Goal: Transaction & Acquisition: Purchase product/service

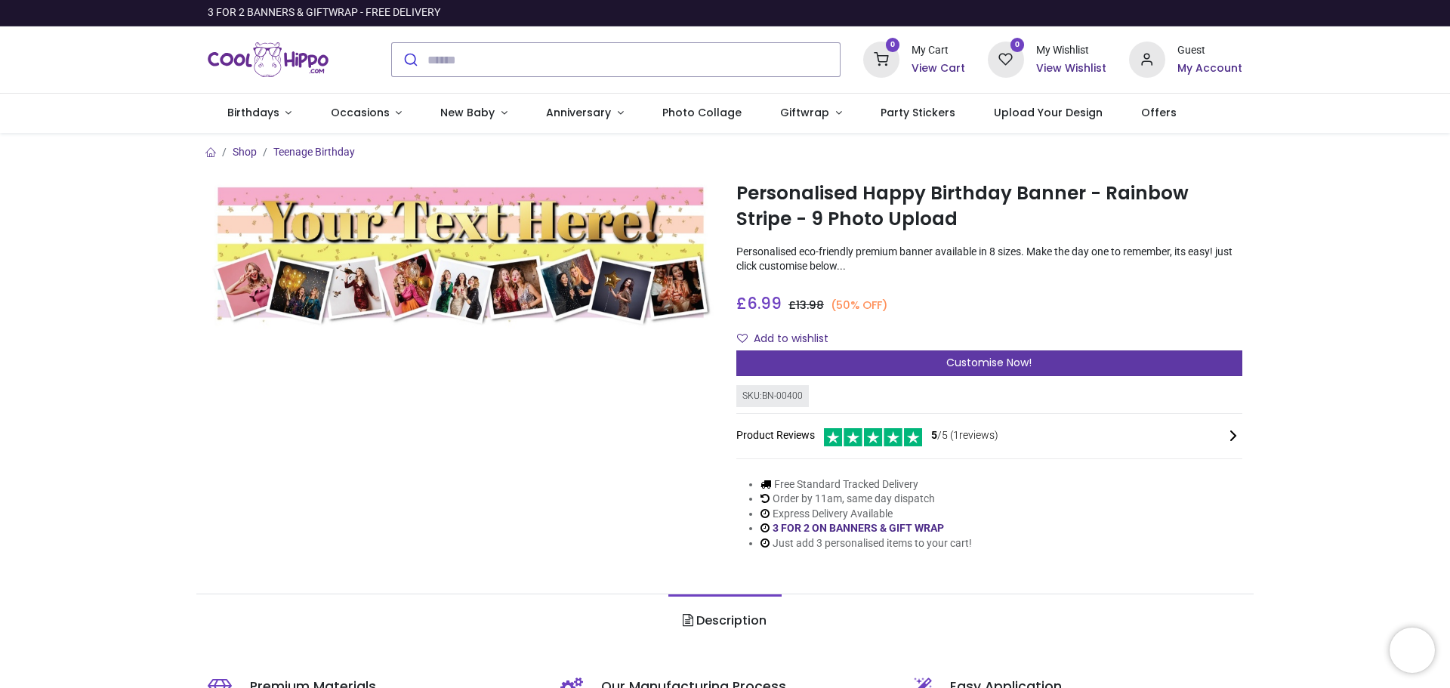
click at [902, 362] on div "Customise Now!" at bounding box center [989, 363] width 506 height 26
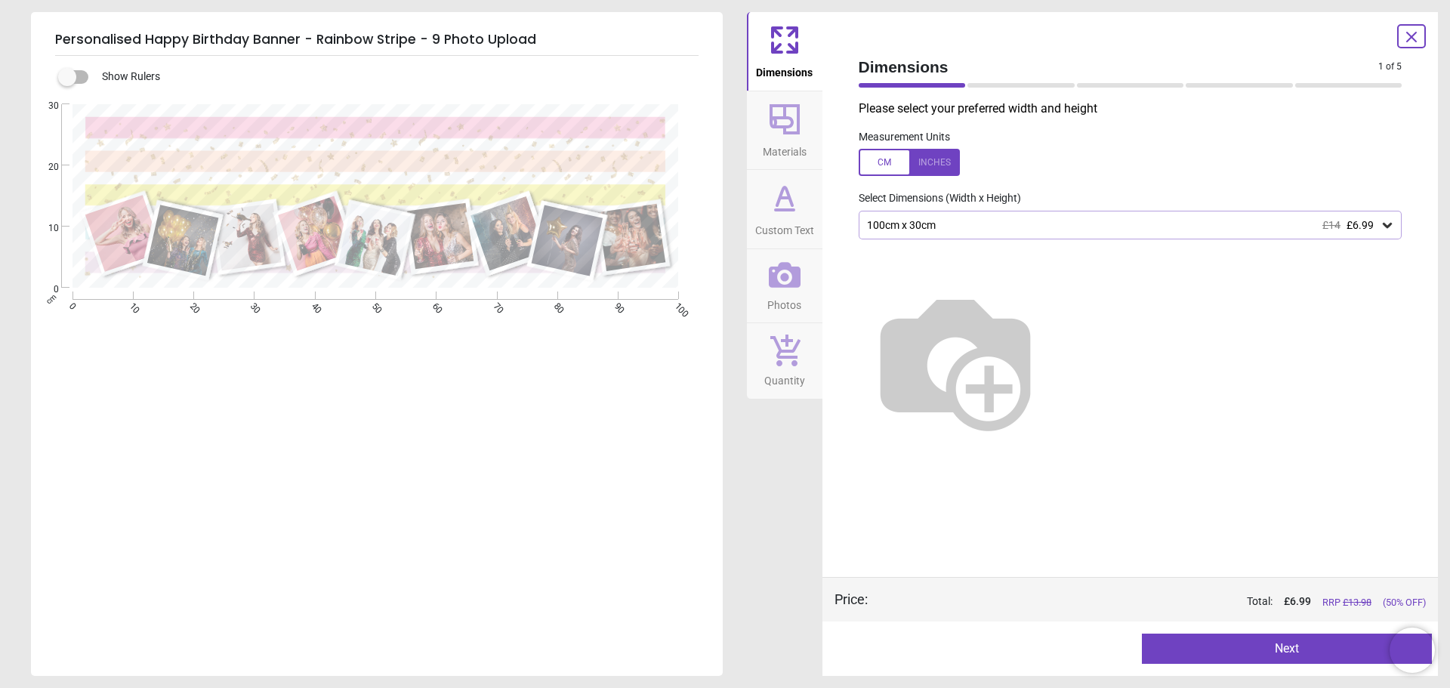
click at [993, 227] on div "100cm x 30cm £14 £6.99" at bounding box center [1122, 225] width 515 height 13
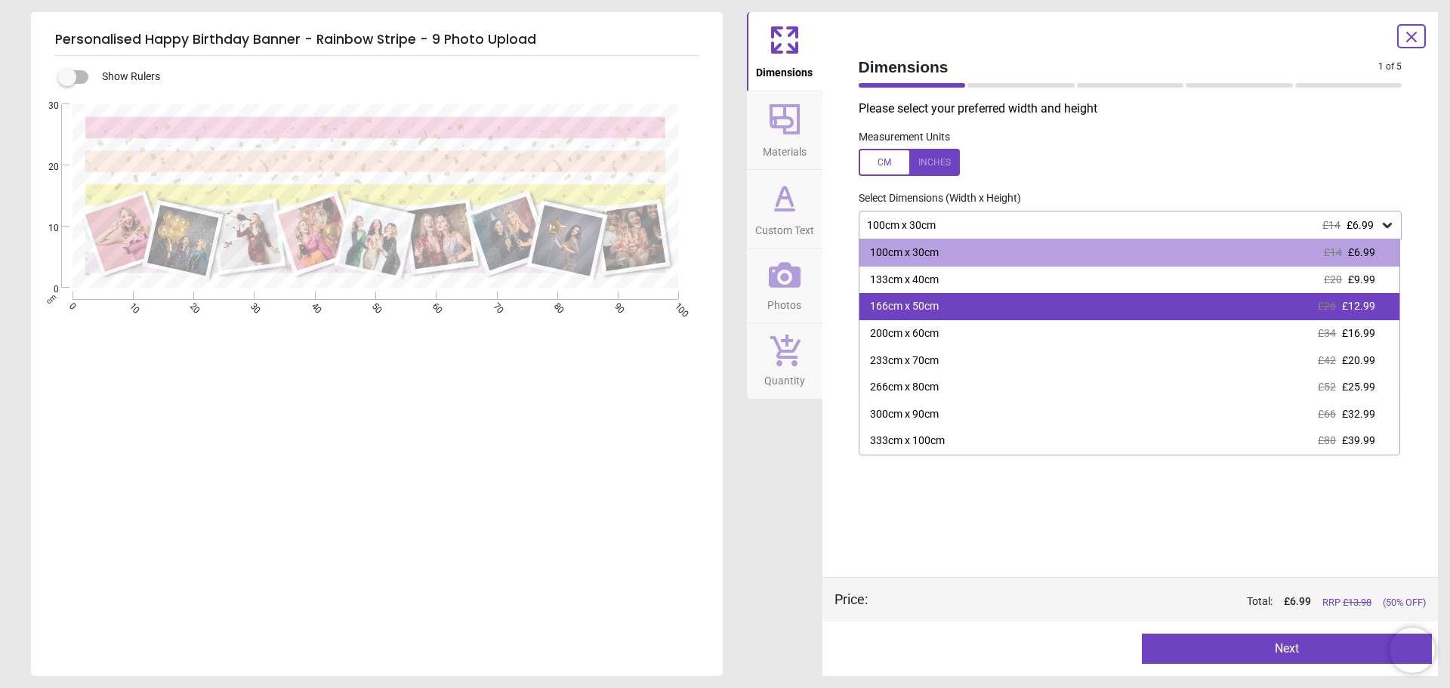
click at [1127, 300] on div "166cm x 50cm £26 £12.99" at bounding box center [1129, 306] width 541 height 27
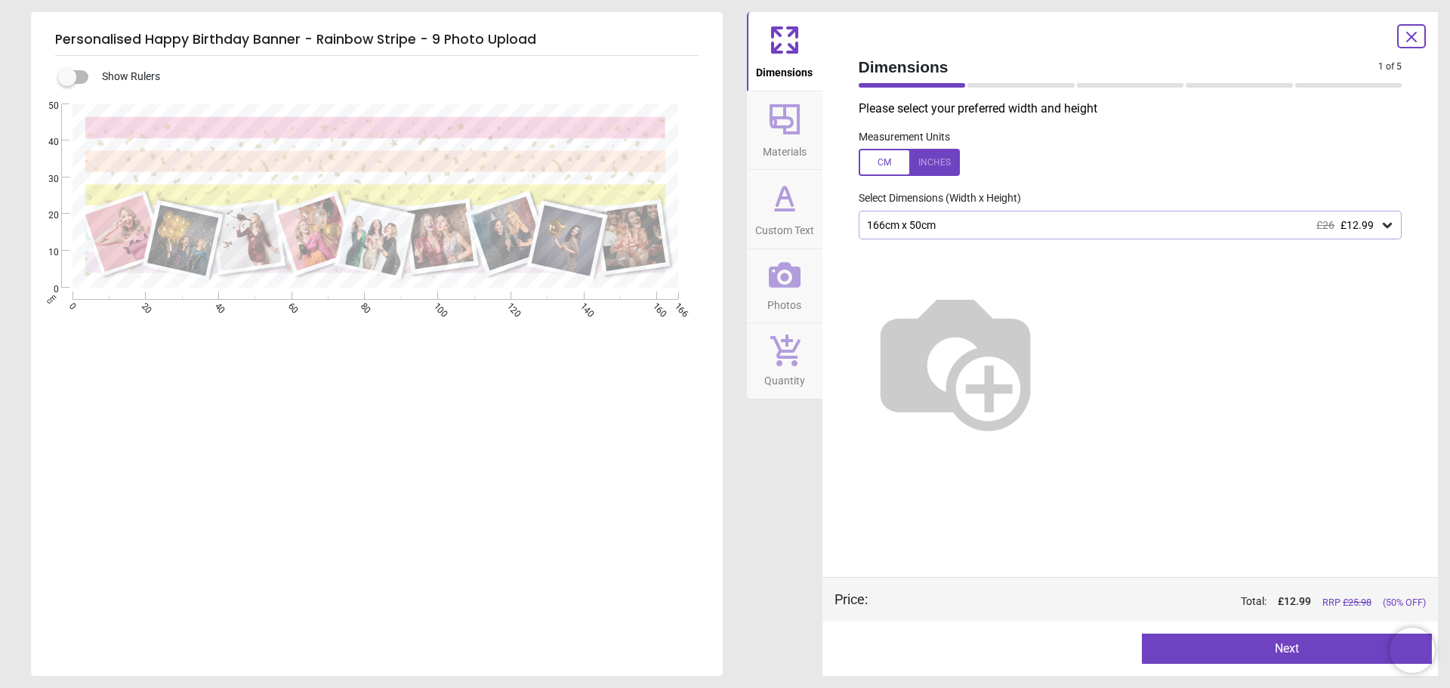
click at [1127, 228] on div "166cm x 50cm £26 £12.99" at bounding box center [1122, 225] width 515 height 13
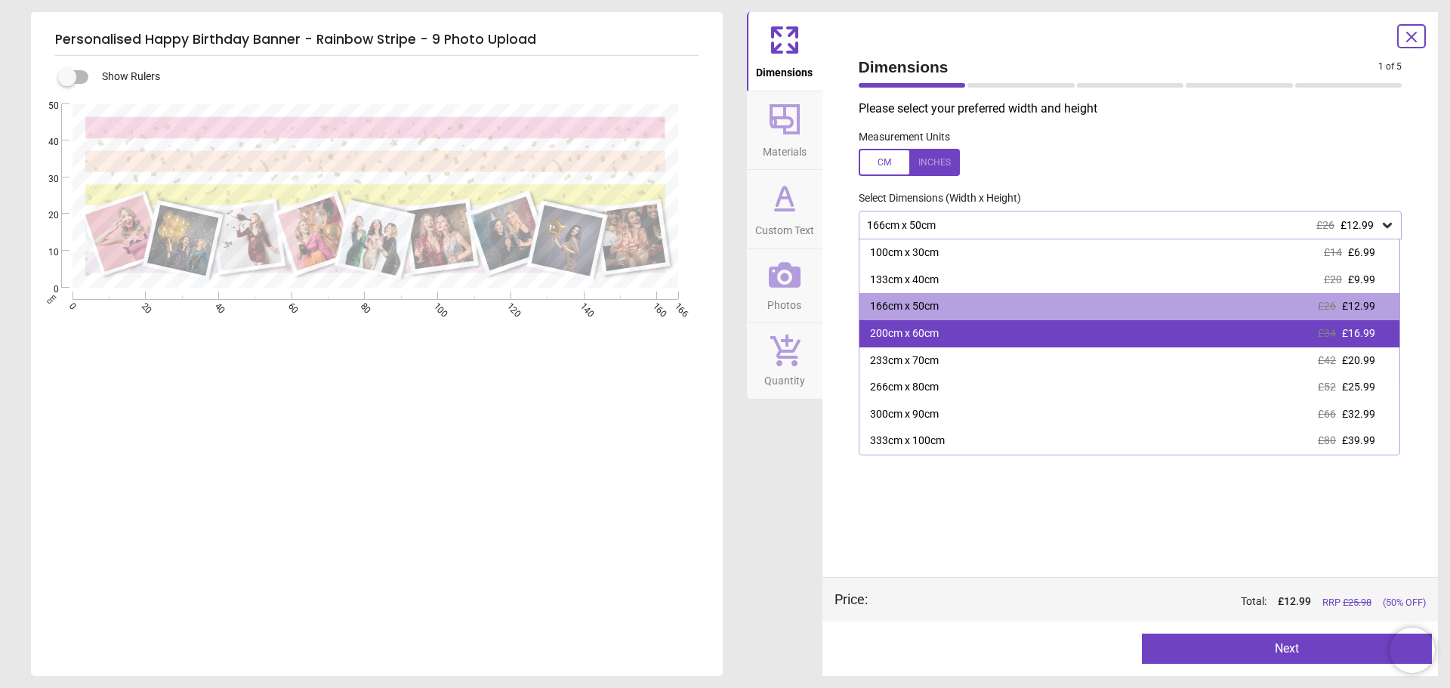
click at [1105, 329] on div "200cm x 60cm £34 £16.99" at bounding box center [1129, 333] width 541 height 27
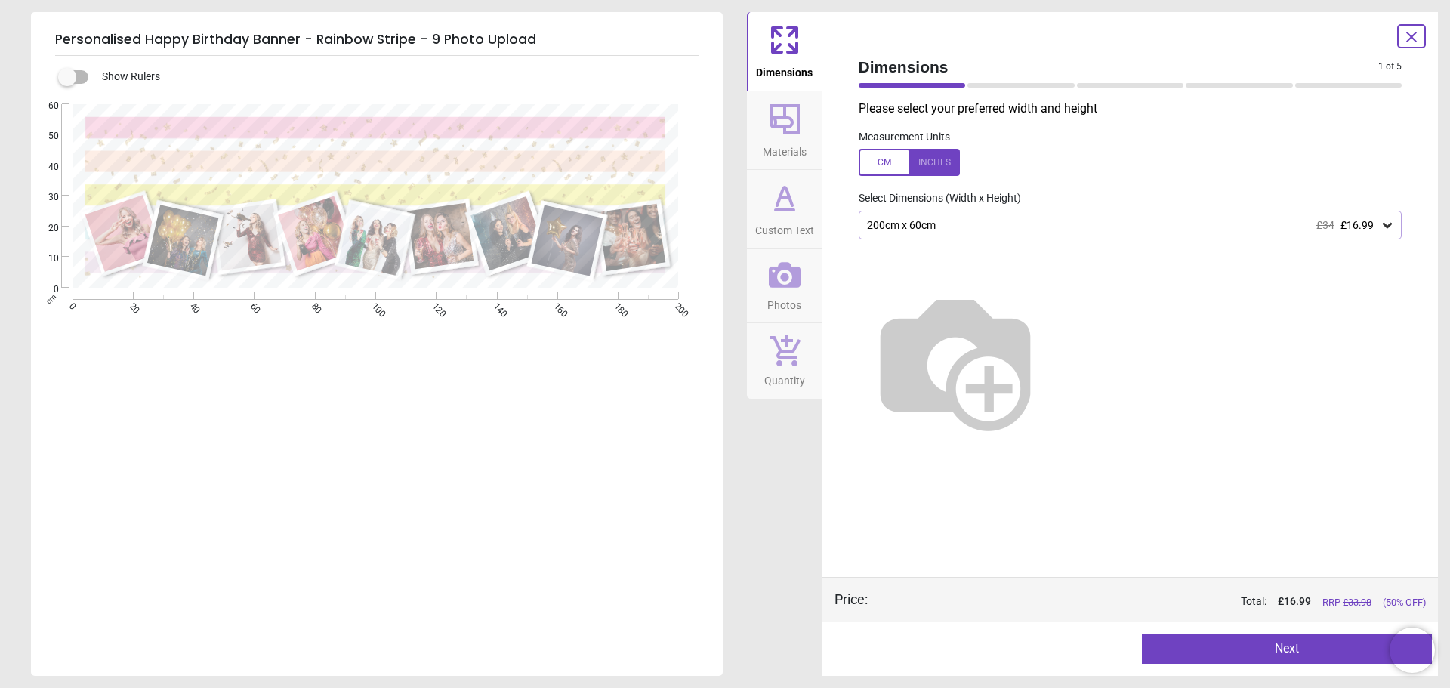
click at [1128, 165] on label at bounding box center [1130, 162] width 544 height 27
click at [791, 128] on icon at bounding box center [784, 119] width 36 height 36
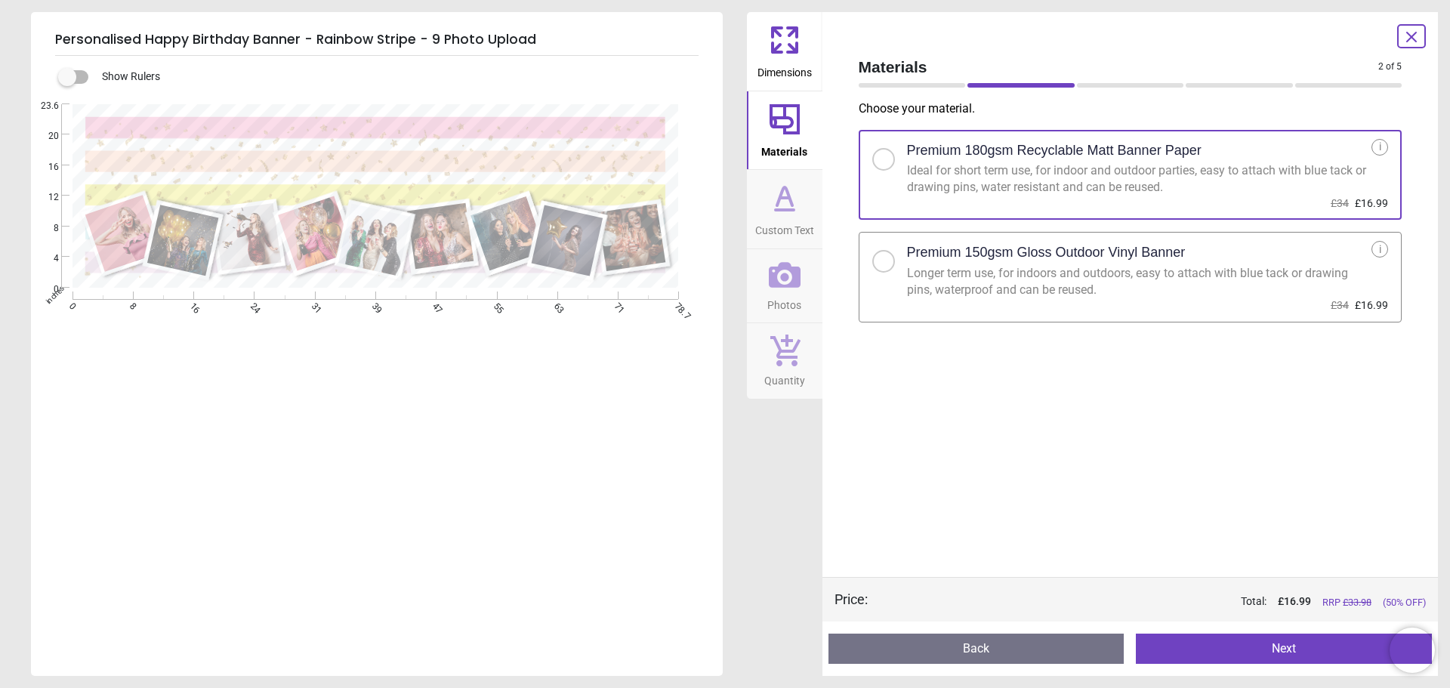
click at [790, 180] on icon at bounding box center [784, 198] width 36 height 36
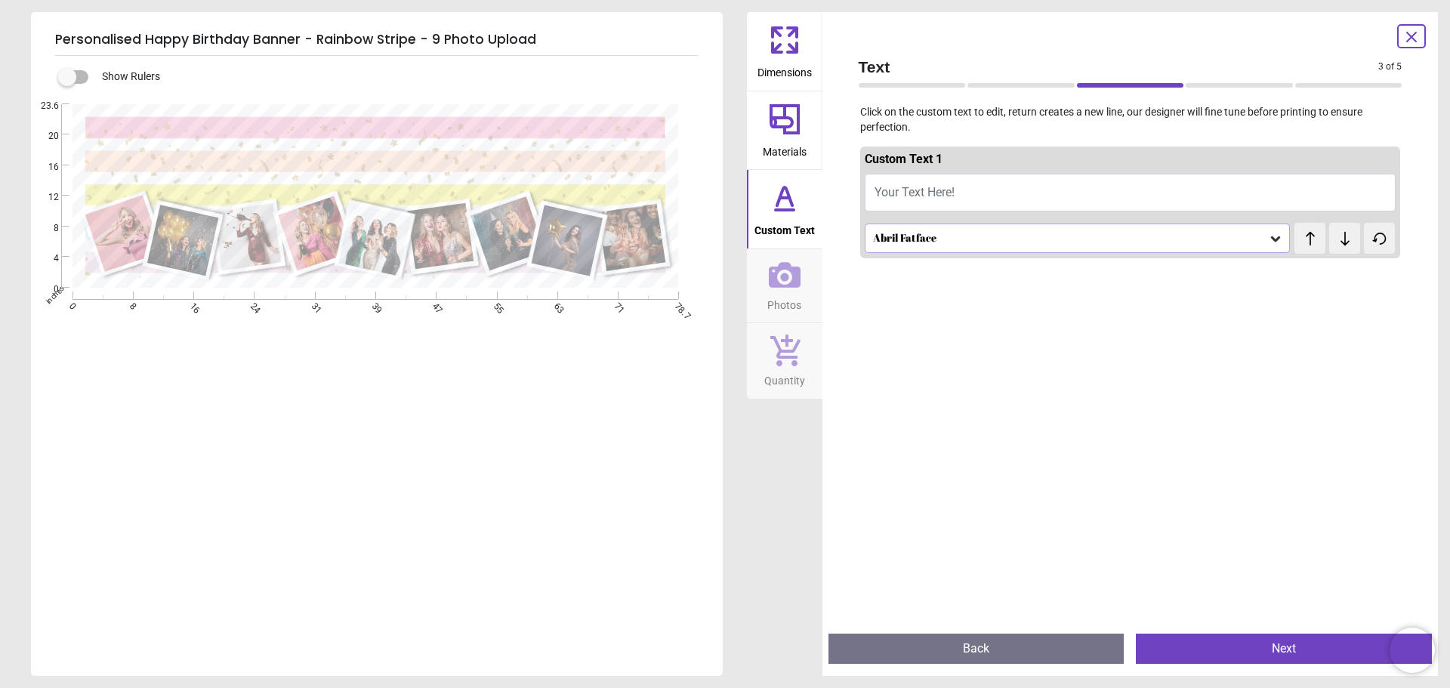
click at [927, 197] on span "Your Text Here!" at bounding box center [914, 192] width 80 height 14
click at [914, 186] on span "Your Text Here!" at bounding box center [914, 192] width 80 height 14
type textarea "*"
click at [940, 238] on div "Abril Fatface" at bounding box center [1069, 238] width 397 height 13
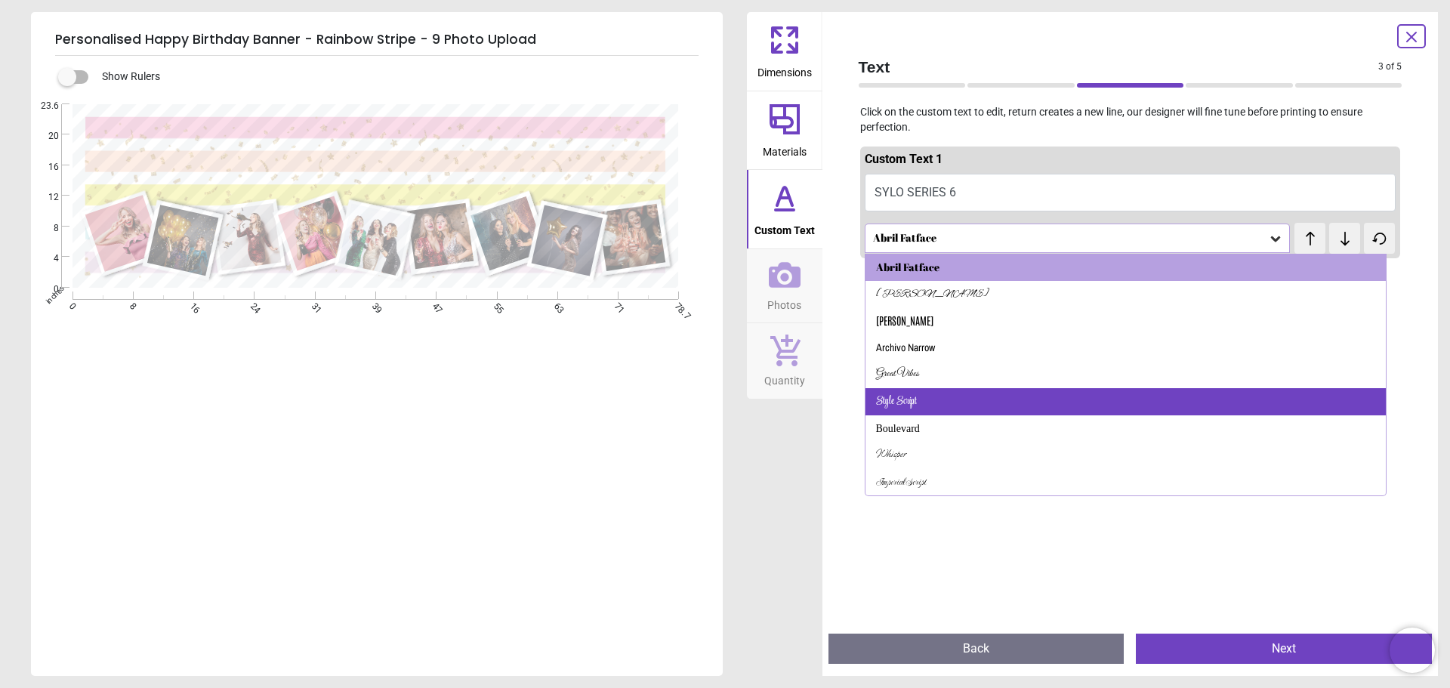
click at [928, 390] on div "Style Script" at bounding box center [1125, 401] width 521 height 27
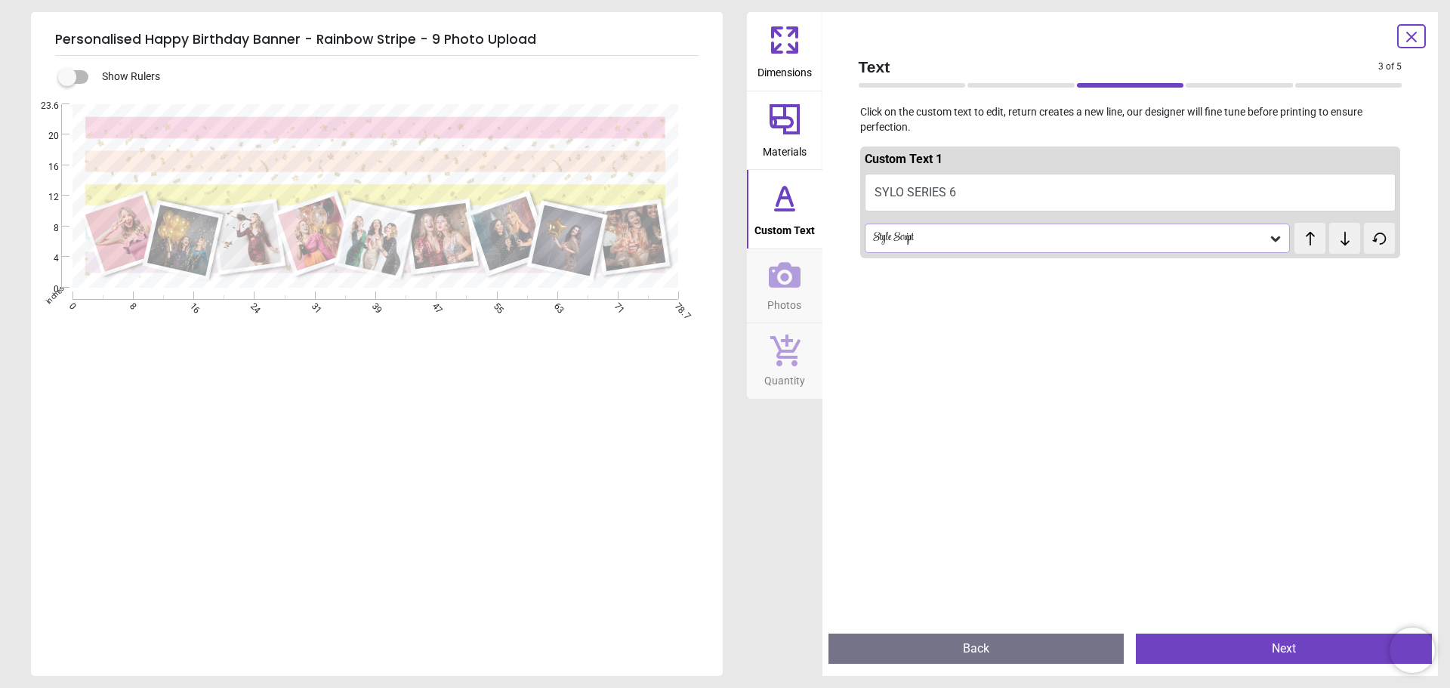
click at [949, 239] on div "Style Script" at bounding box center [1069, 238] width 397 height 13
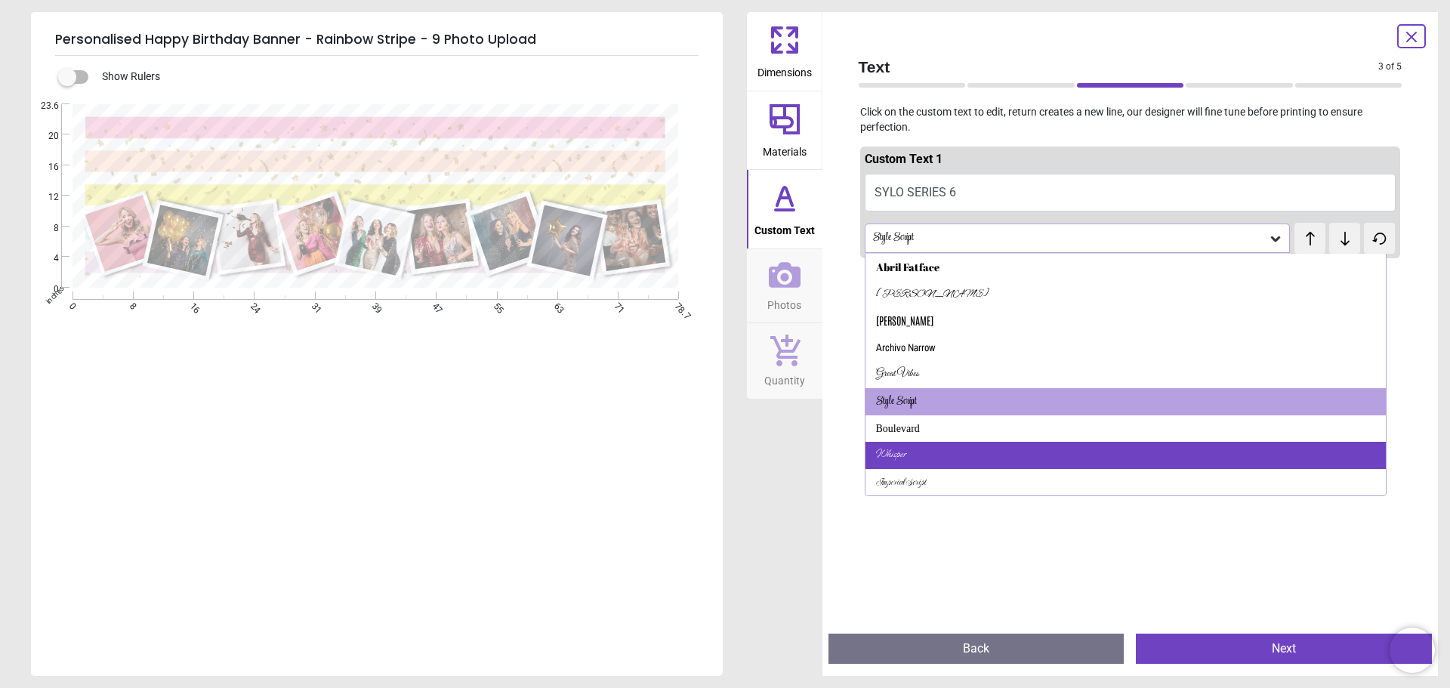
click at [920, 451] on div "Whisper" at bounding box center [1125, 455] width 521 height 27
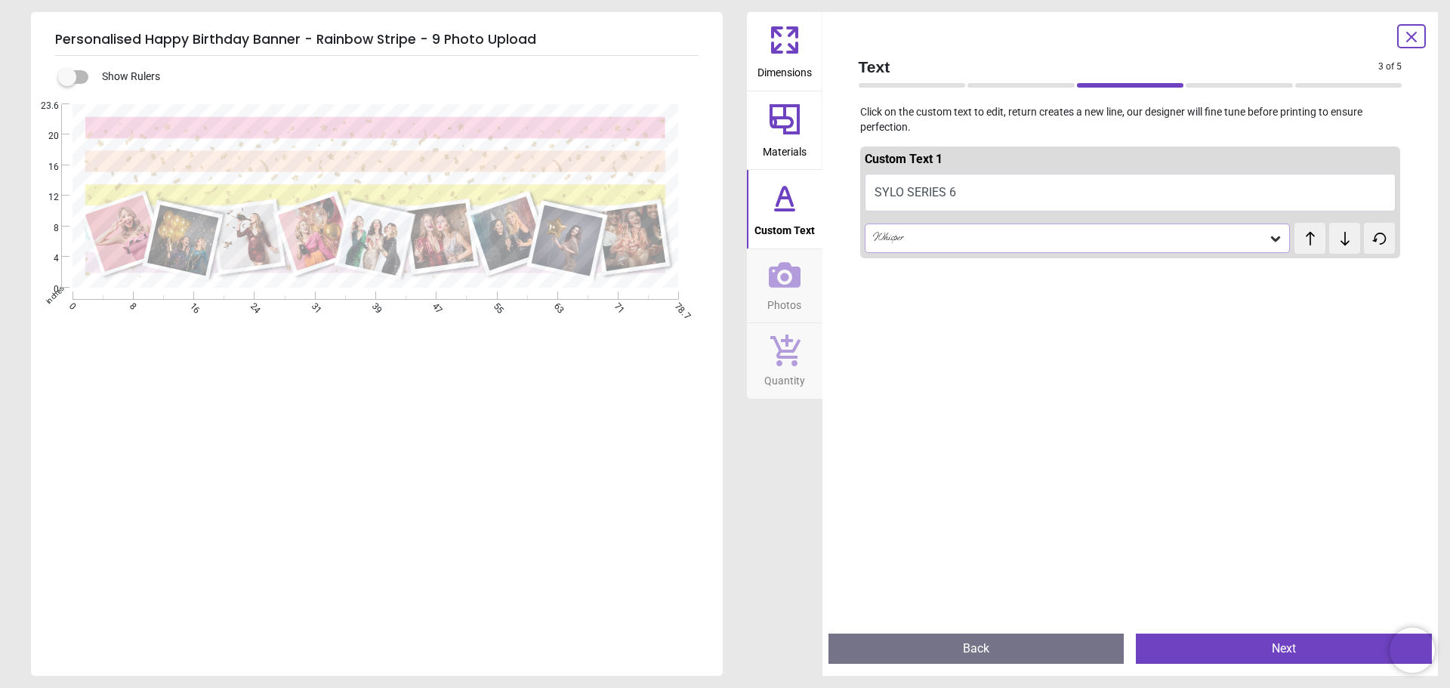
click at [974, 237] on div "Whisper" at bounding box center [1069, 238] width 397 height 13
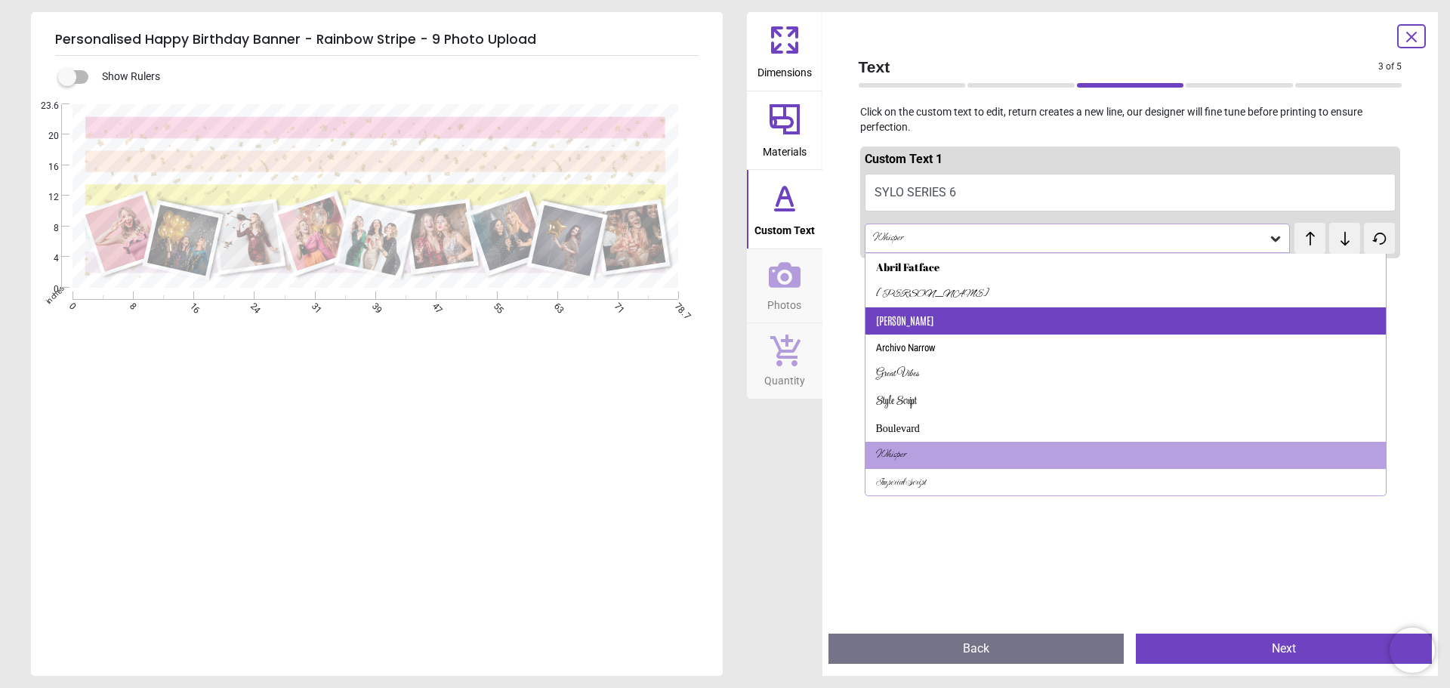
click at [943, 328] on div "Antonio" at bounding box center [1125, 320] width 521 height 27
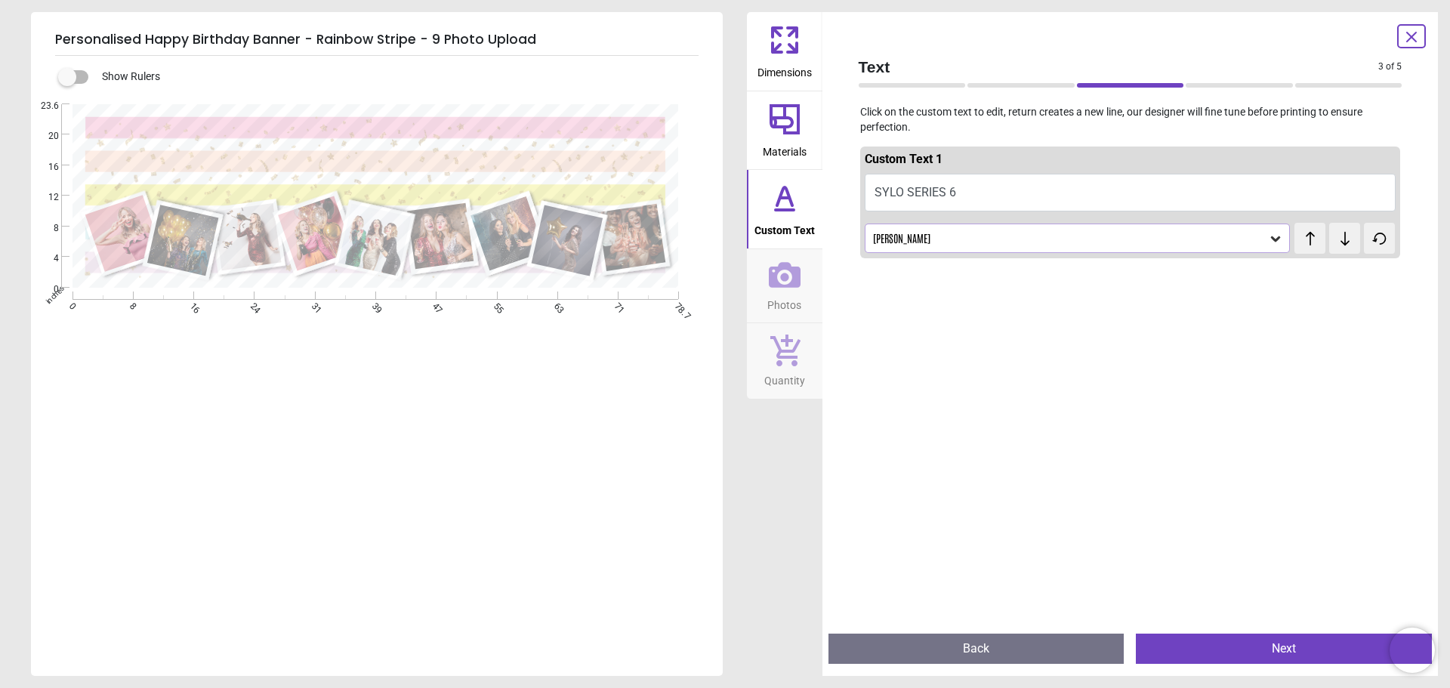
click at [963, 190] on button "SYLO SERIES 6" at bounding box center [1130, 193] width 532 height 38
drag, startPoint x: 1048, startPoint y: 199, endPoint x: 929, endPoint y: 205, distance: 118.7
click at [929, 205] on button "SYLO SERIES 6 - THAT'S A WRAP" at bounding box center [1130, 193] width 532 height 38
click at [951, 203] on button "SYLO SERIES 6 - THAT'S A WRAP" at bounding box center [1130, 193] width 532 height 38
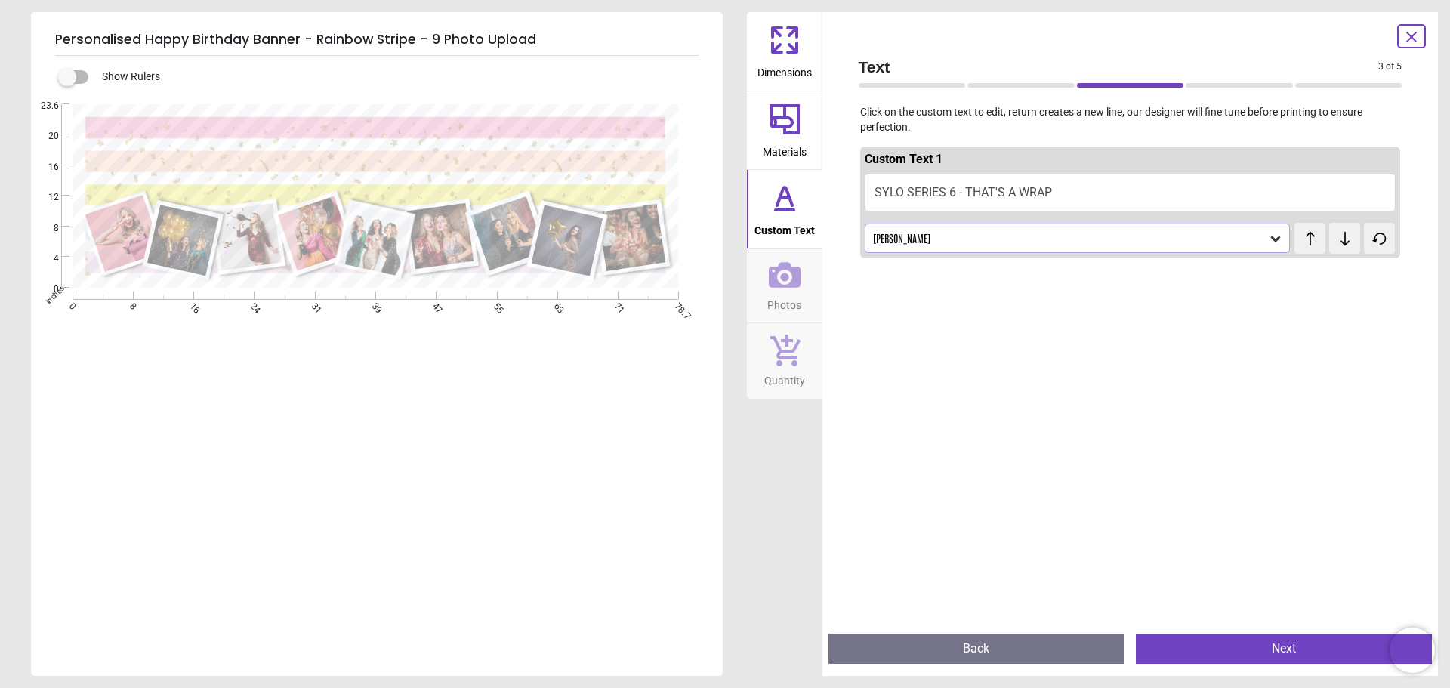
click at [951, 203] on button "SYLO SERIES 6 - THAT'S A WRAP" at bounding box center [1130, 193] width 532 height 38
type textarea "*"
type textarea "**********"
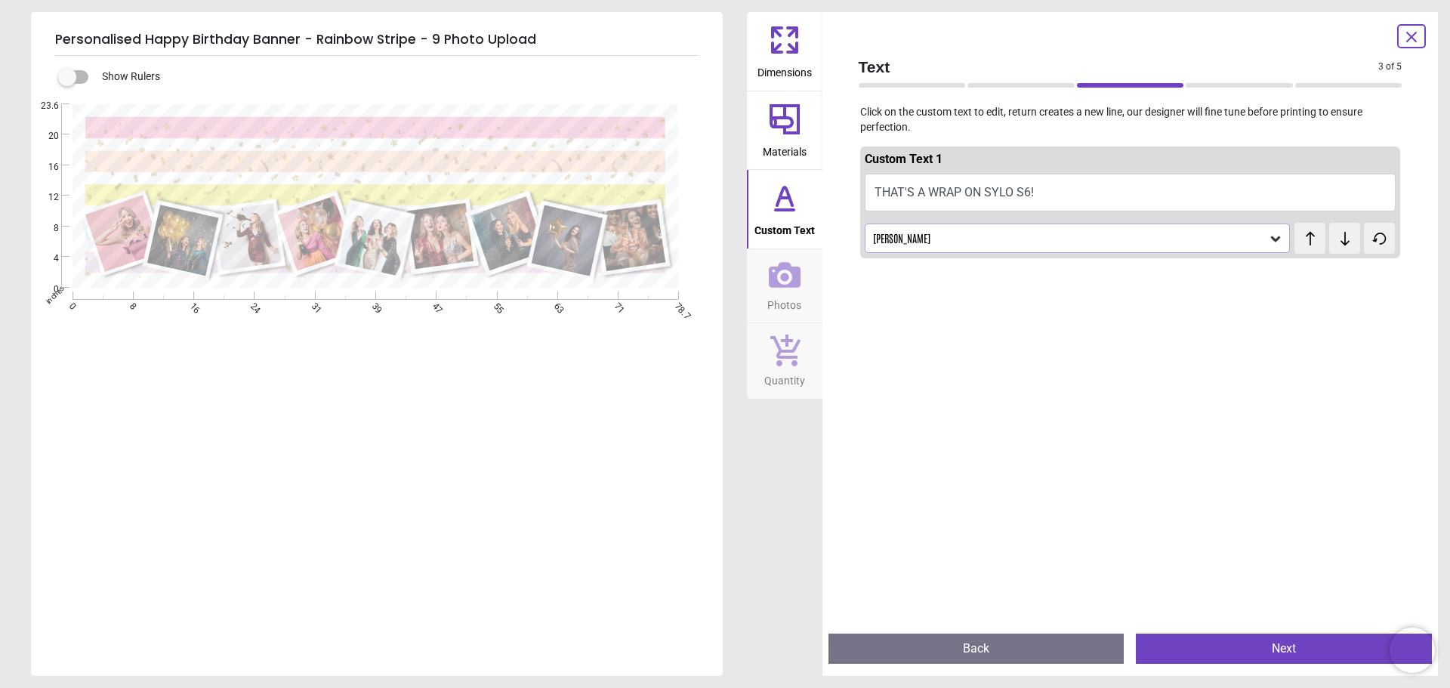
click at [961, 237] on div "Antonio" at bounding box center [1069, 238] width 397 height 13
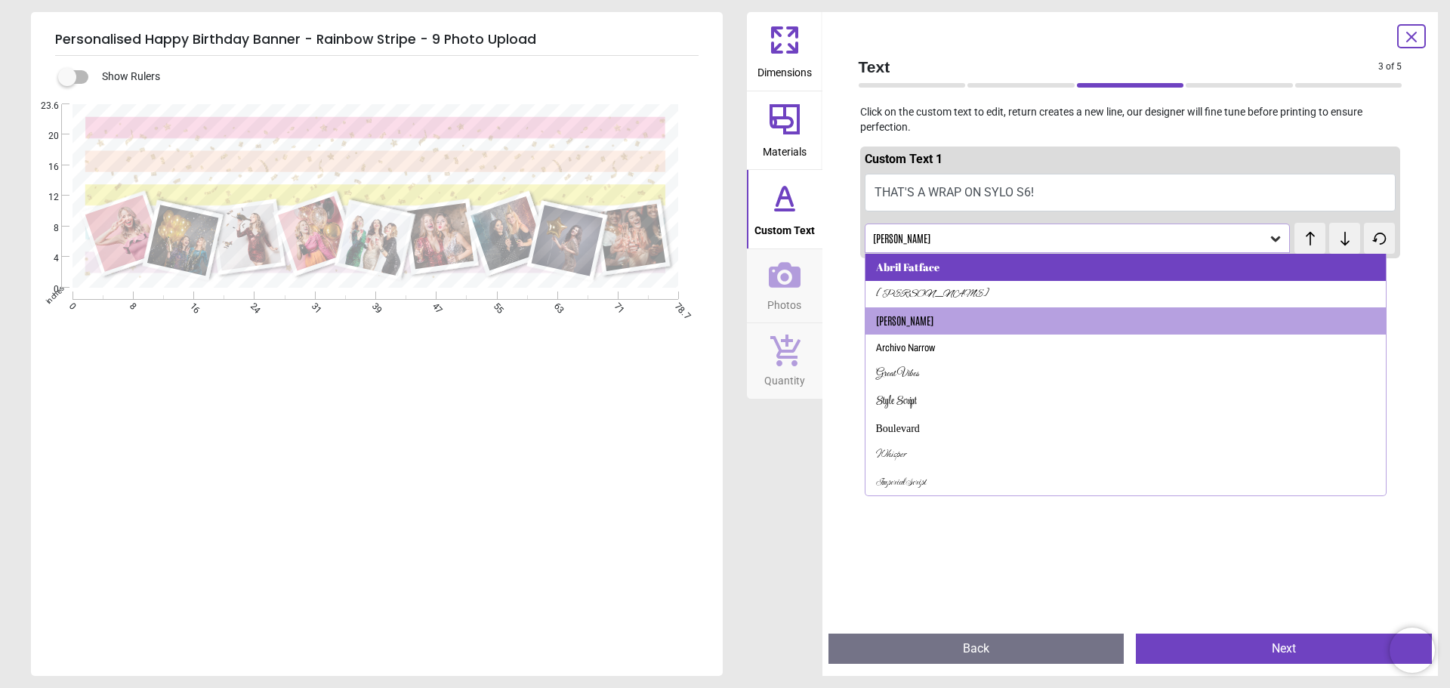
click at [954, 271] on div "Abril Fatface" at bounding box center [1125, 267] width 521 height 27
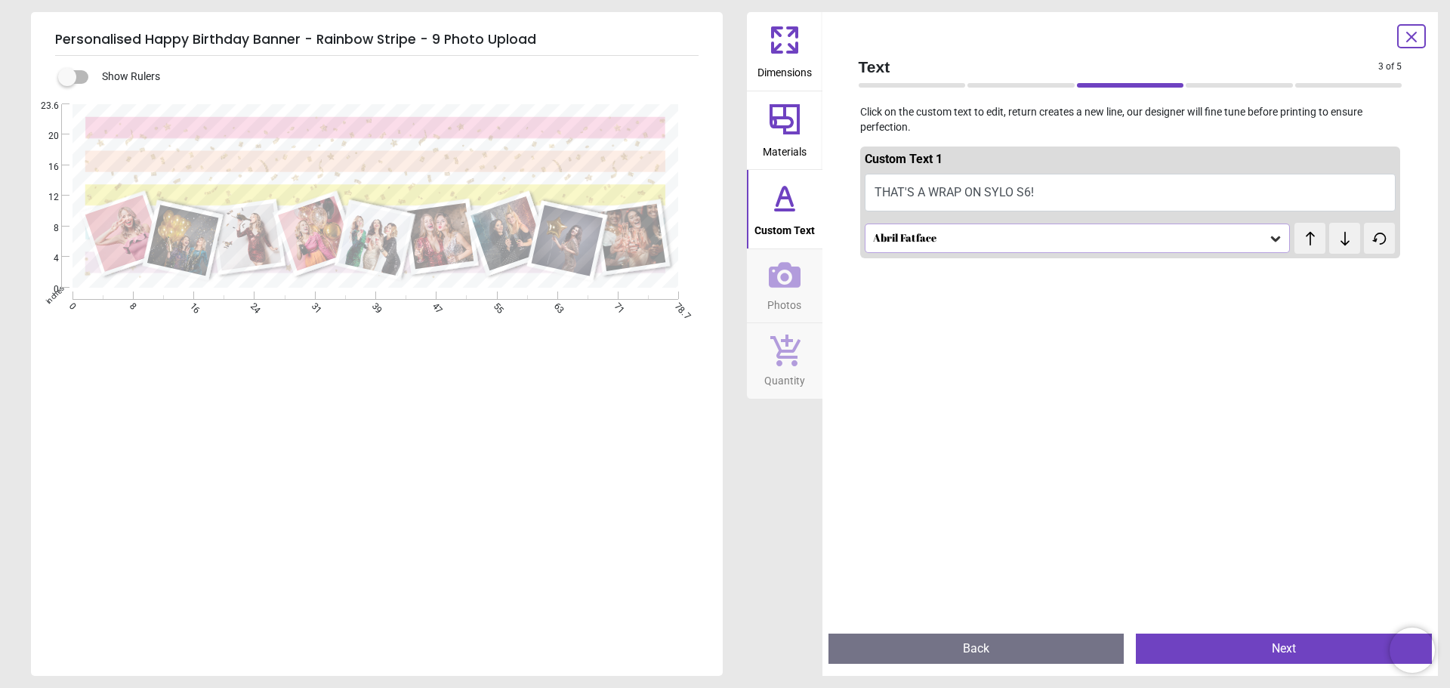
click at [769, 284] on icon at bounding box center [785, 275] width 32 height 26
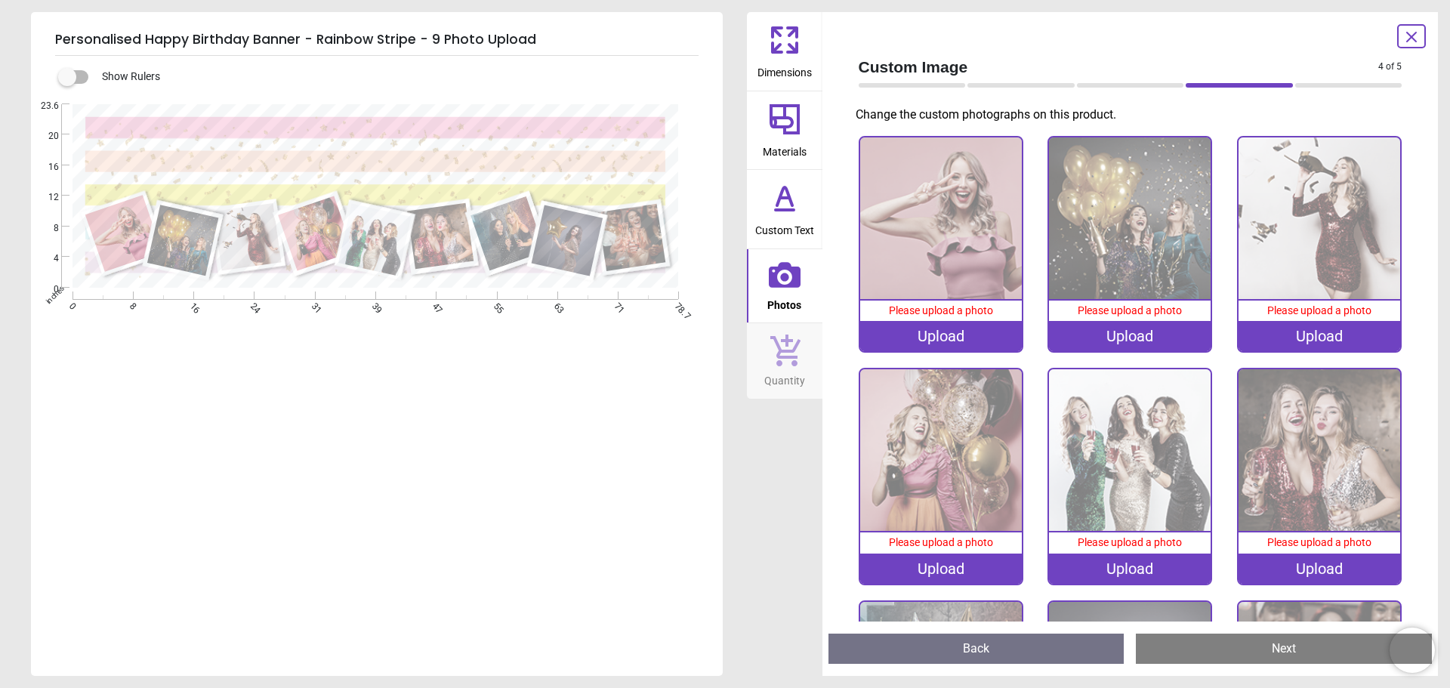
click at [982, 329] on div "Upload" at bounding box center [941, 336] width 162 height 30
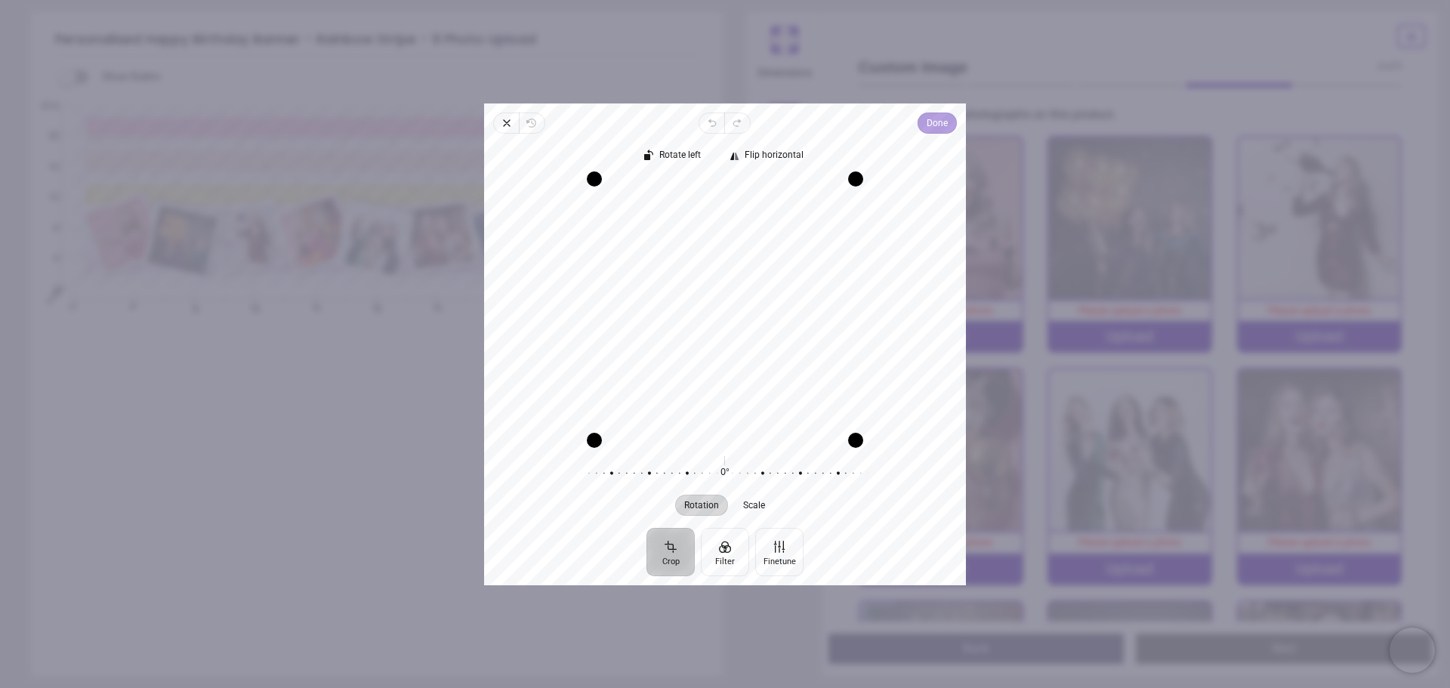
click at [928, 130] on span "Done" at bounding box center [936, 123] width 21 height 18
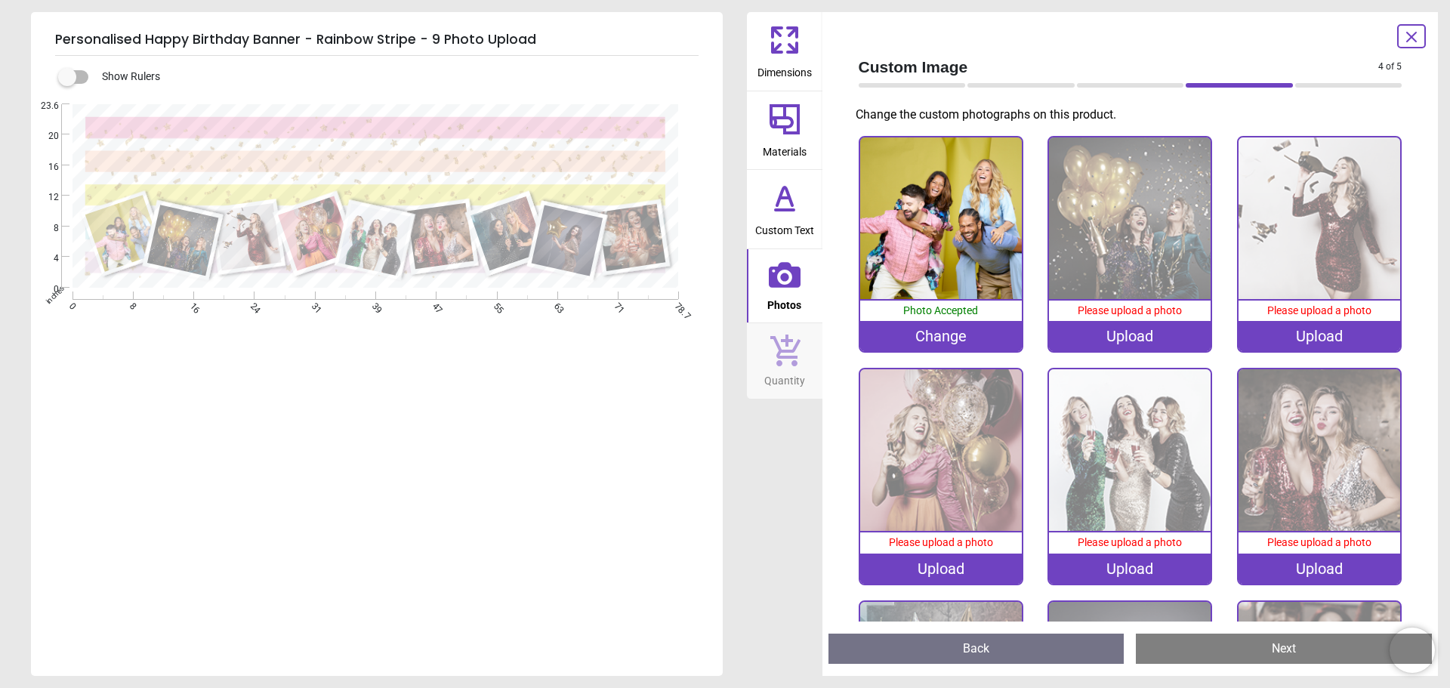
click at [1102, 332] on div "Upload" at bounding box center [1130, 336] width 162 height 30
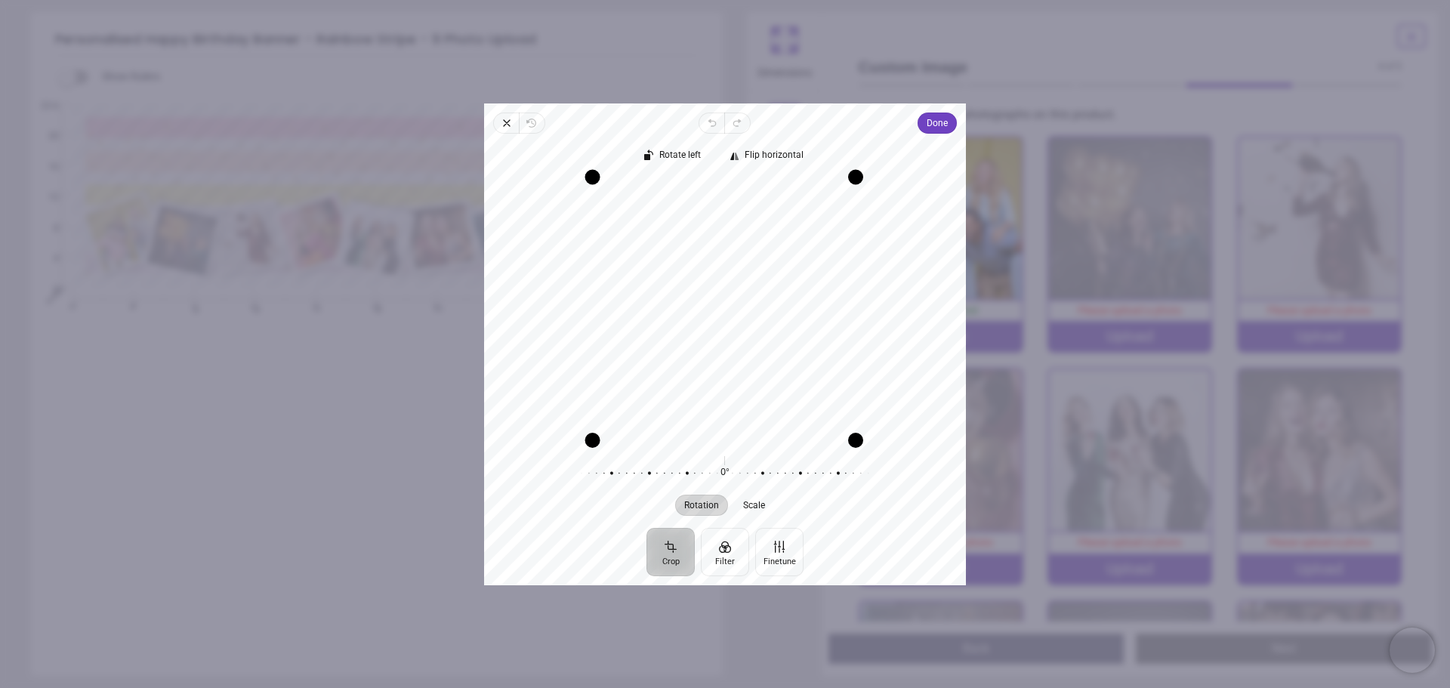
drag, startPoint x: 597, startPoint y: 180, endPoint x: 564, endPoint y: 205, distance: 41.5
click at [564, 205] on div "Recenter" at bounding box center [725, 308] width 458 height 261
click at [720, 473] on div at bounding box center [717, 472] width 290 height 42
click at [753, 388] on div "Recenter" at bounding box center [725, 308] width 458 height 261
click at [926, 123] on span "Done" at bounding box center [936, 123] width 21 height 18
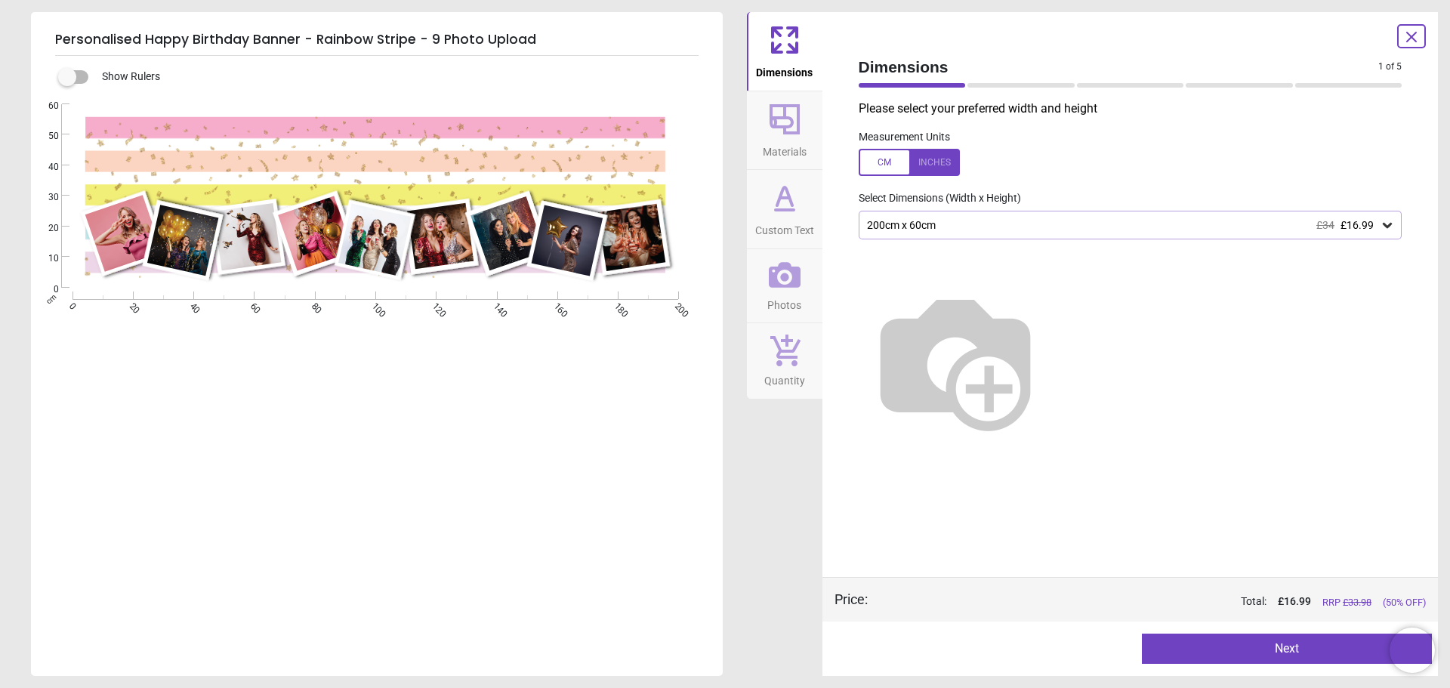
scroll to position [356, 0]
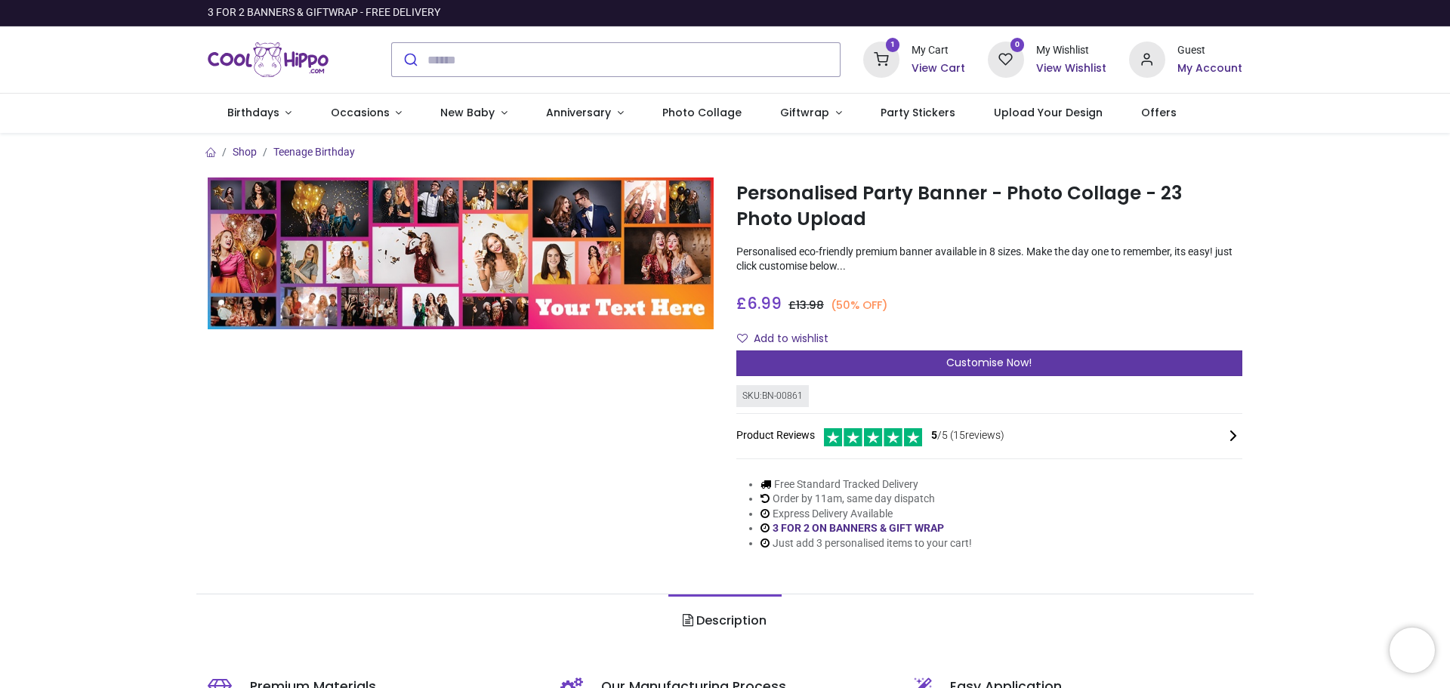
click at [904, 358] on div "Customise Now!" at bounding box center [989, 363] width 506 height 26
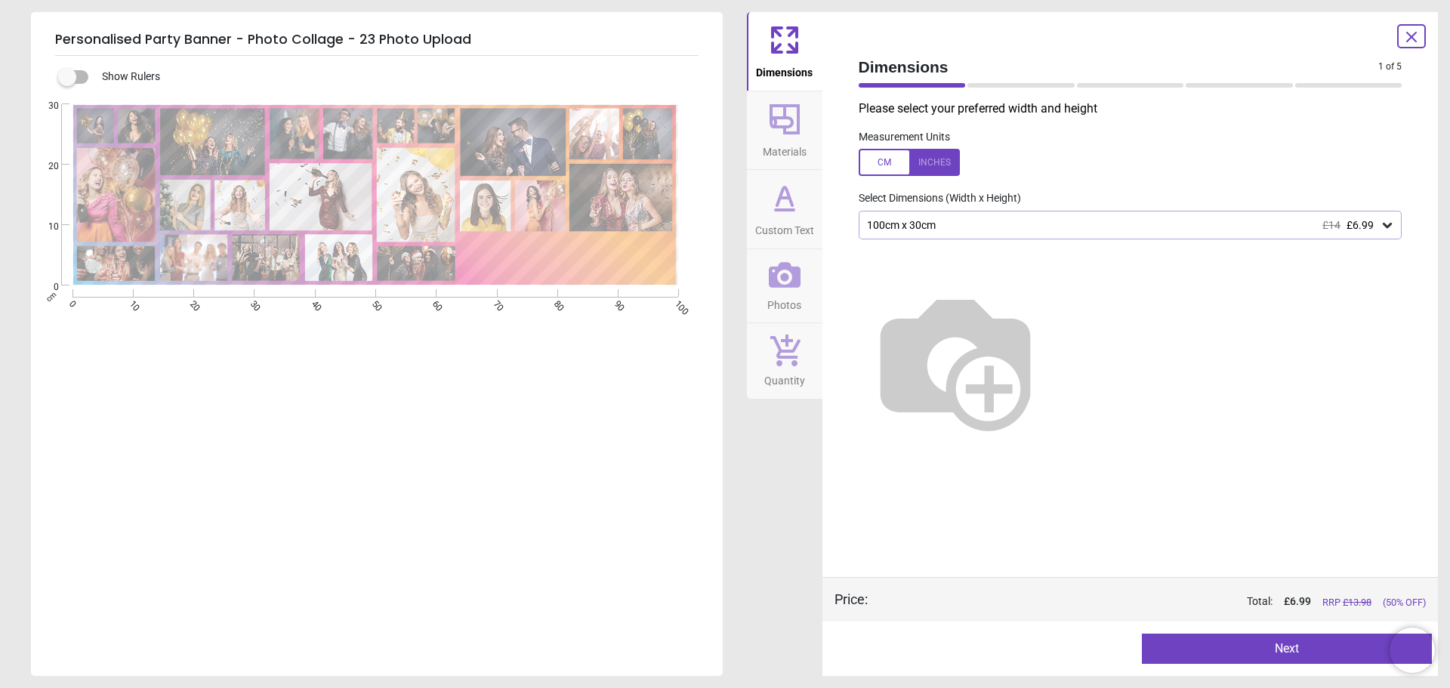
click at [1002, 225] on div "100cm x 30cm £14 £6.99" at bounding box center [1122, 225] width 515 height 13
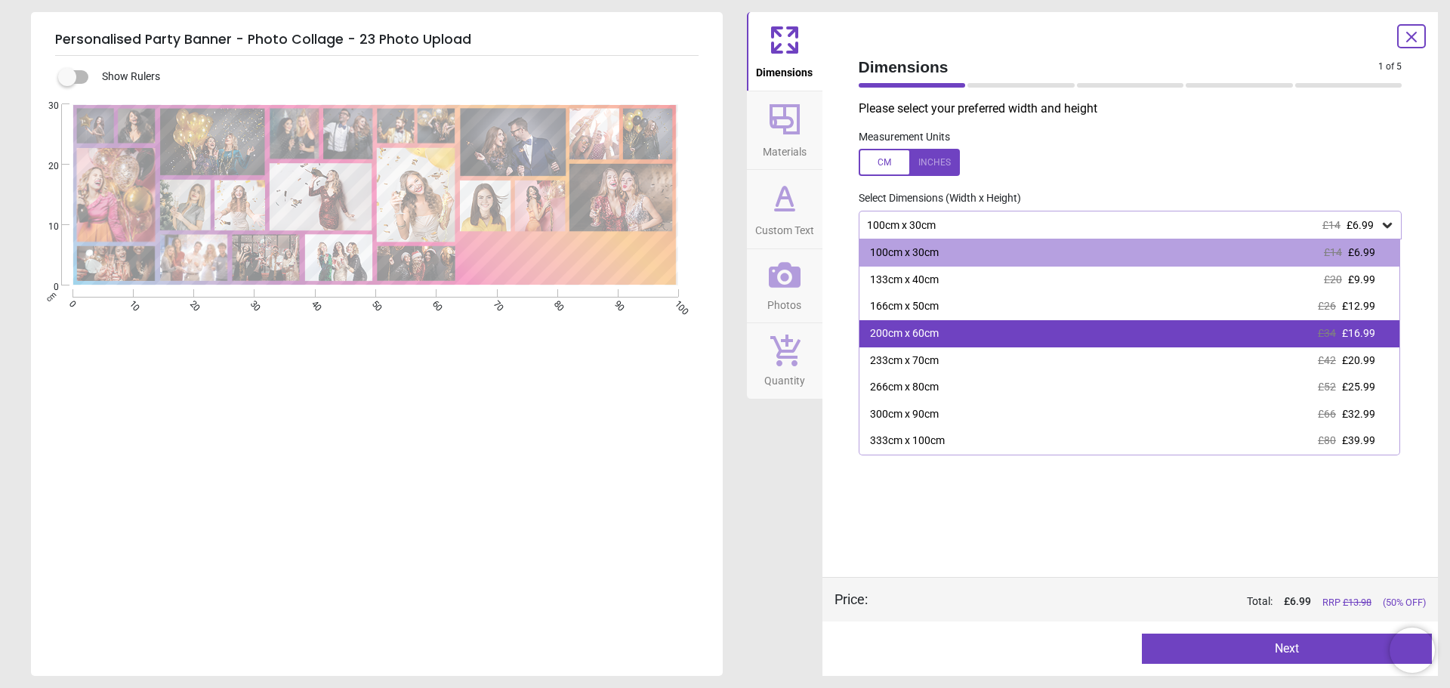
click at [953, 333] on div "200cm x 60cm £34 £16.99" at bounding box center [1129, 333] width 541 height 27
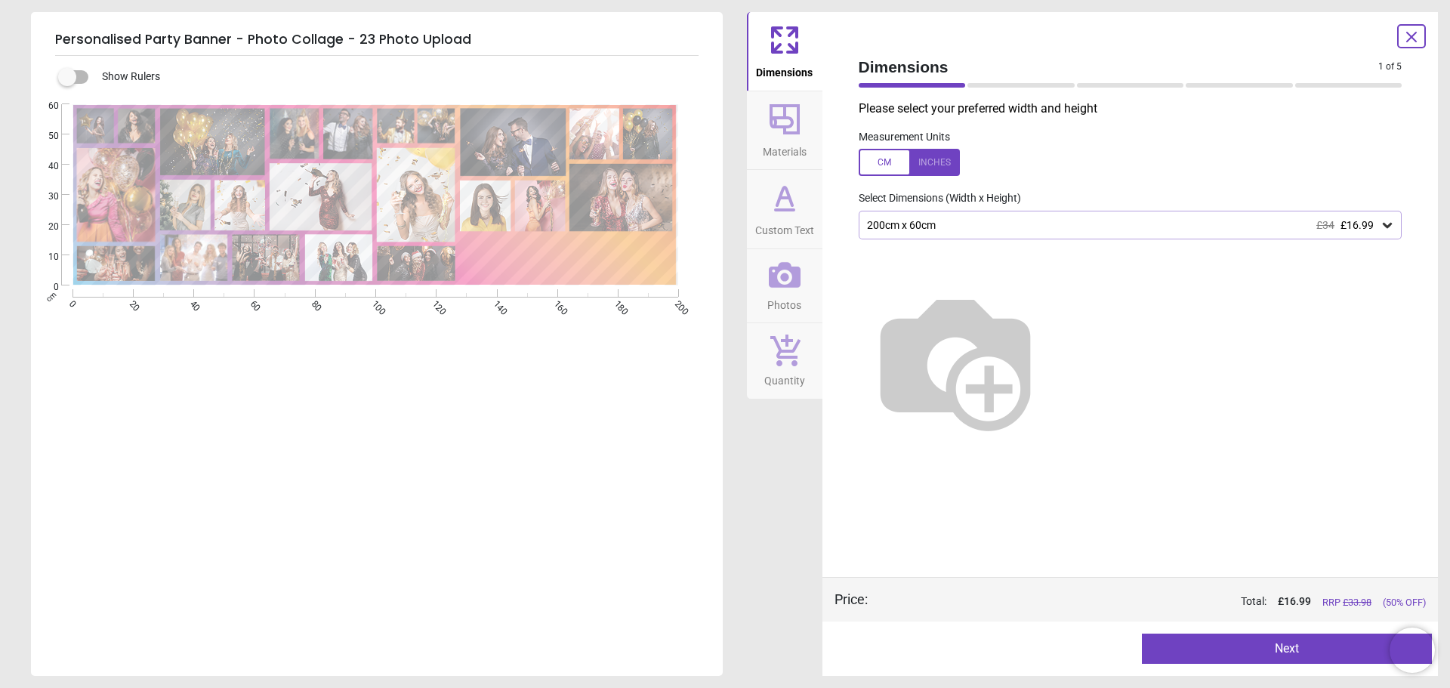
click at [795, 124] on icon at bounding box center [784, 119] width 36 height 36
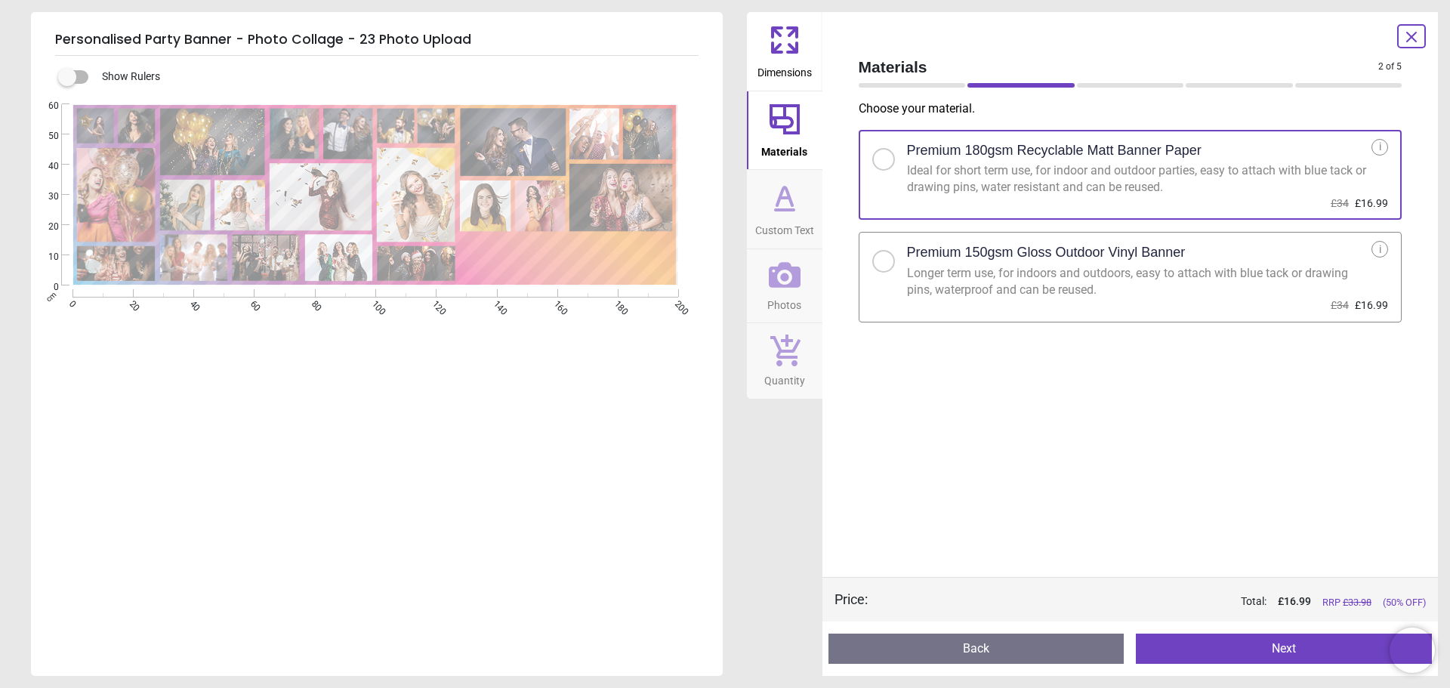
click at [806, 226] on span "Custom Text" at bounding box center [784, 227] width 59 height 23
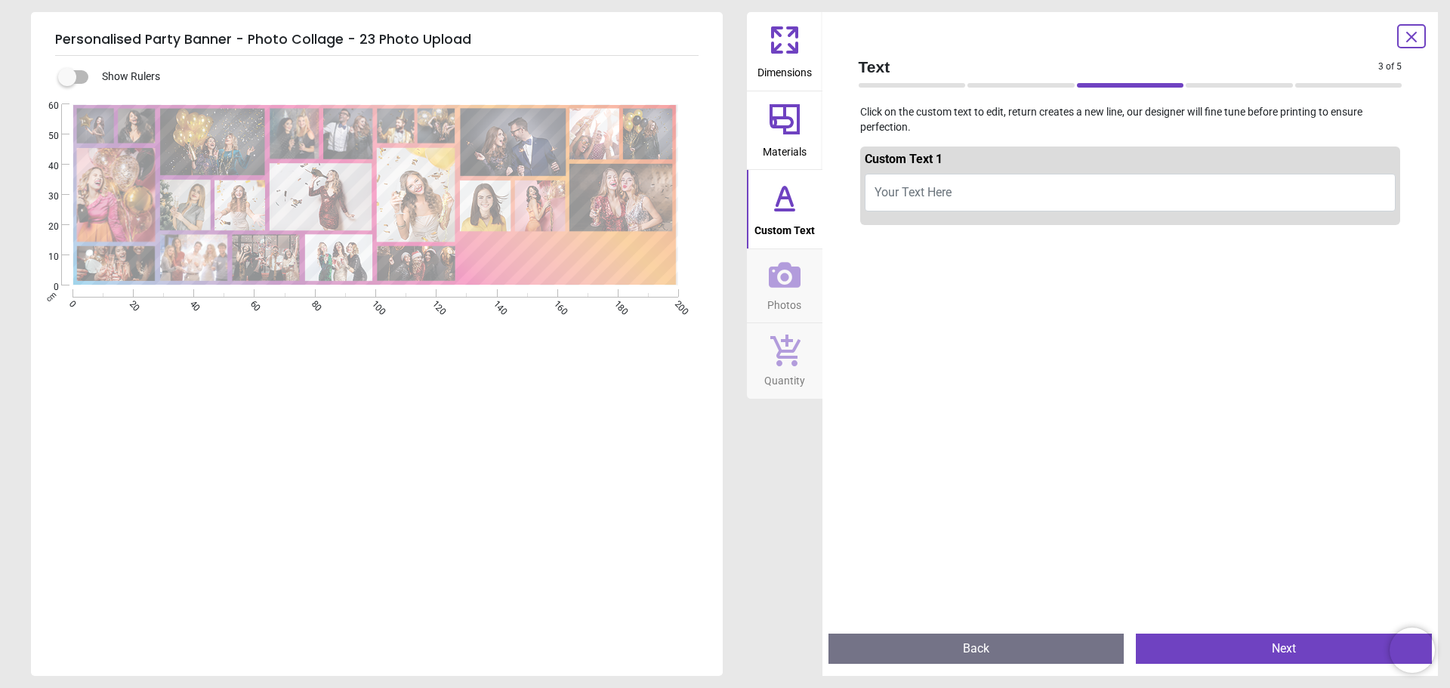
click at [970, 199] on button "Your Text Here" at bounding box center [1130, 193] width 532 height 38
type textarea "*"
type textarea "*******"
click at [800, 269] on icon at bounding box center [785, 275] width 32 height 26
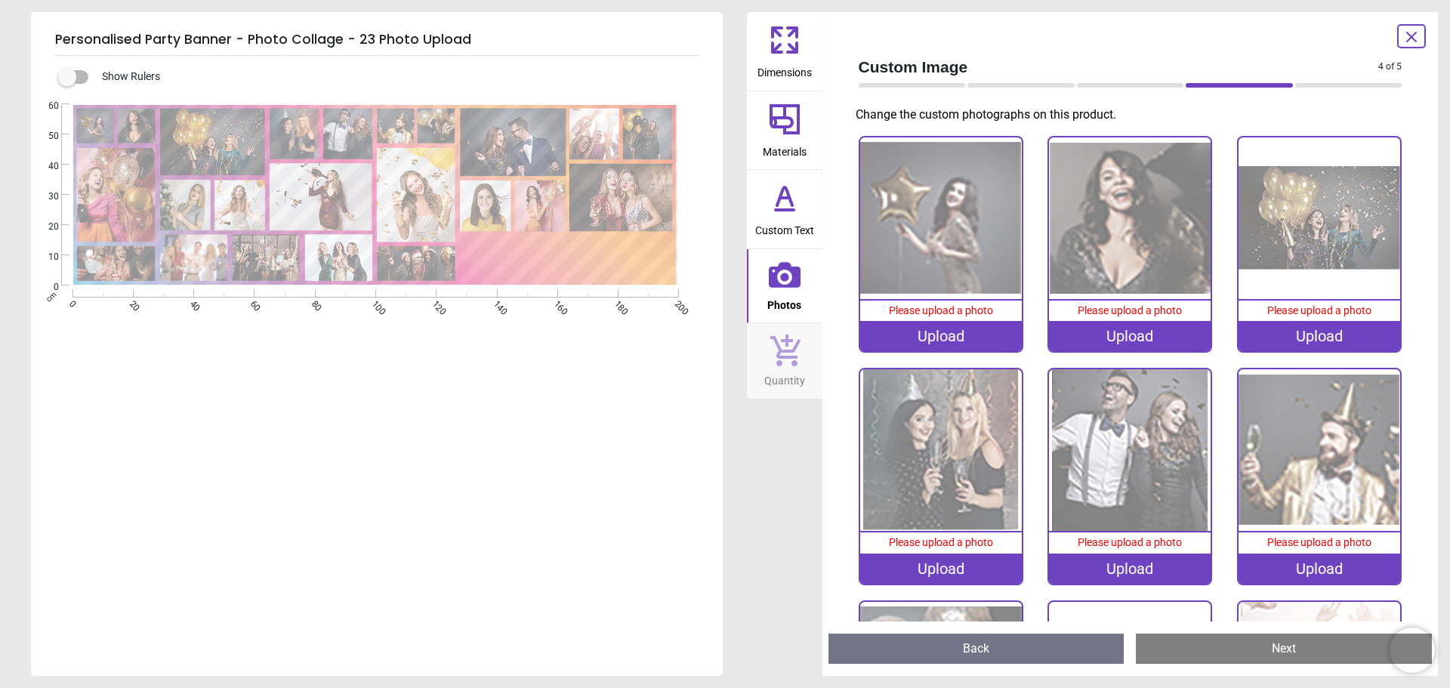
click at [961, 330] on div "Upload" at bounding box center [941, 336] width 162 height 30
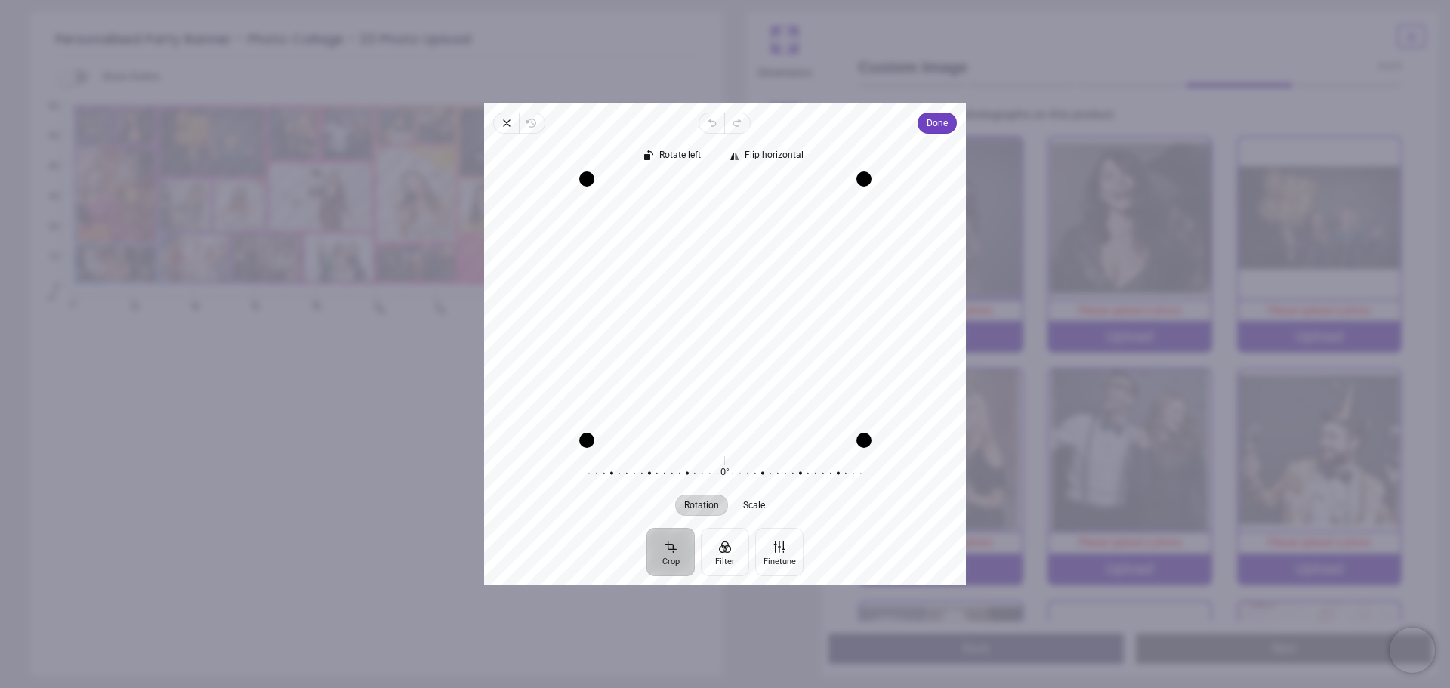
click at [932, 112] on div "Close Revert Undo Redo Done Crop Filter Finetune Rotate left Flip horizontal Re…" at bounding box center [725, 344] width 482 height 482
click at [932, 119] on span "Done" at bounding box center [936, 123] width 21 height 18
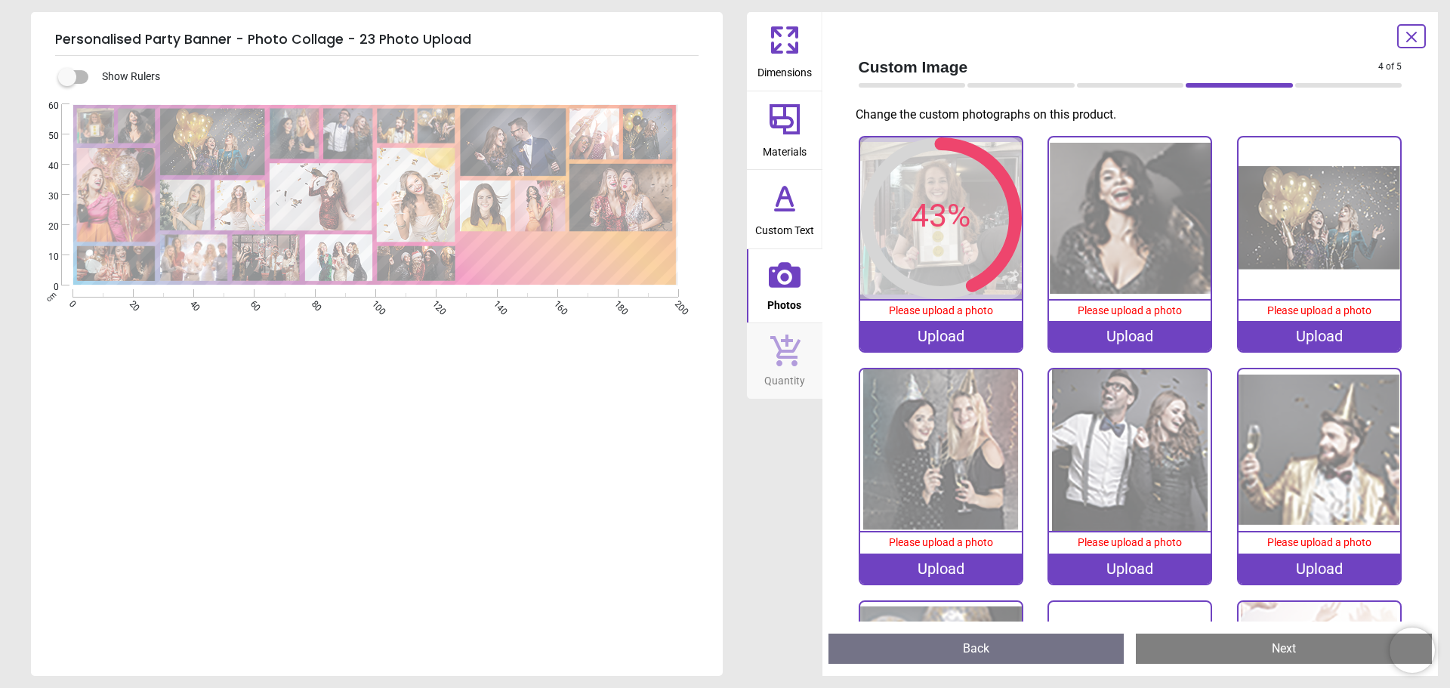
click at [1120, 340] on div "Upload" at bounding box center [1130, 336] width 162 height 30
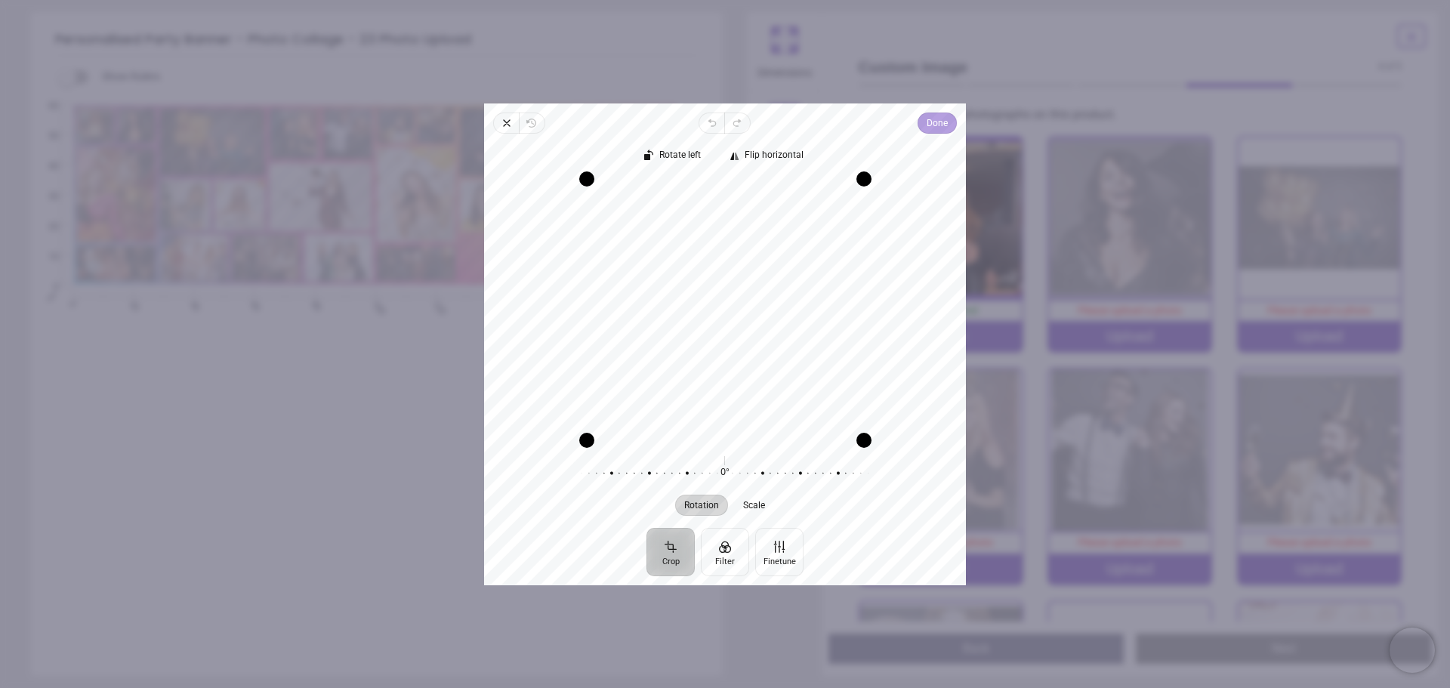
click at [932, 131] on span "Done" at bounding box center [936, 123] width 21 height 18
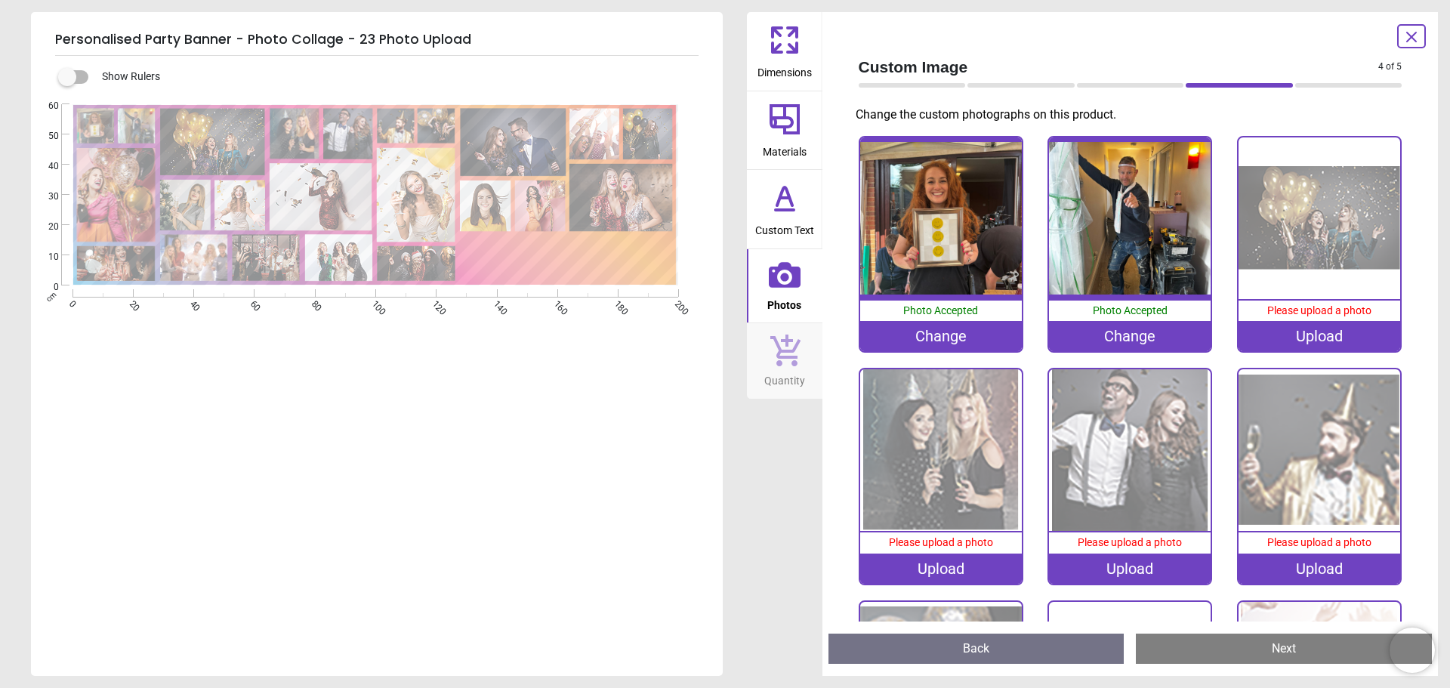
click at [1291, 344] on div "Upload" at bounding box center [1319, 336] width 162 height 30
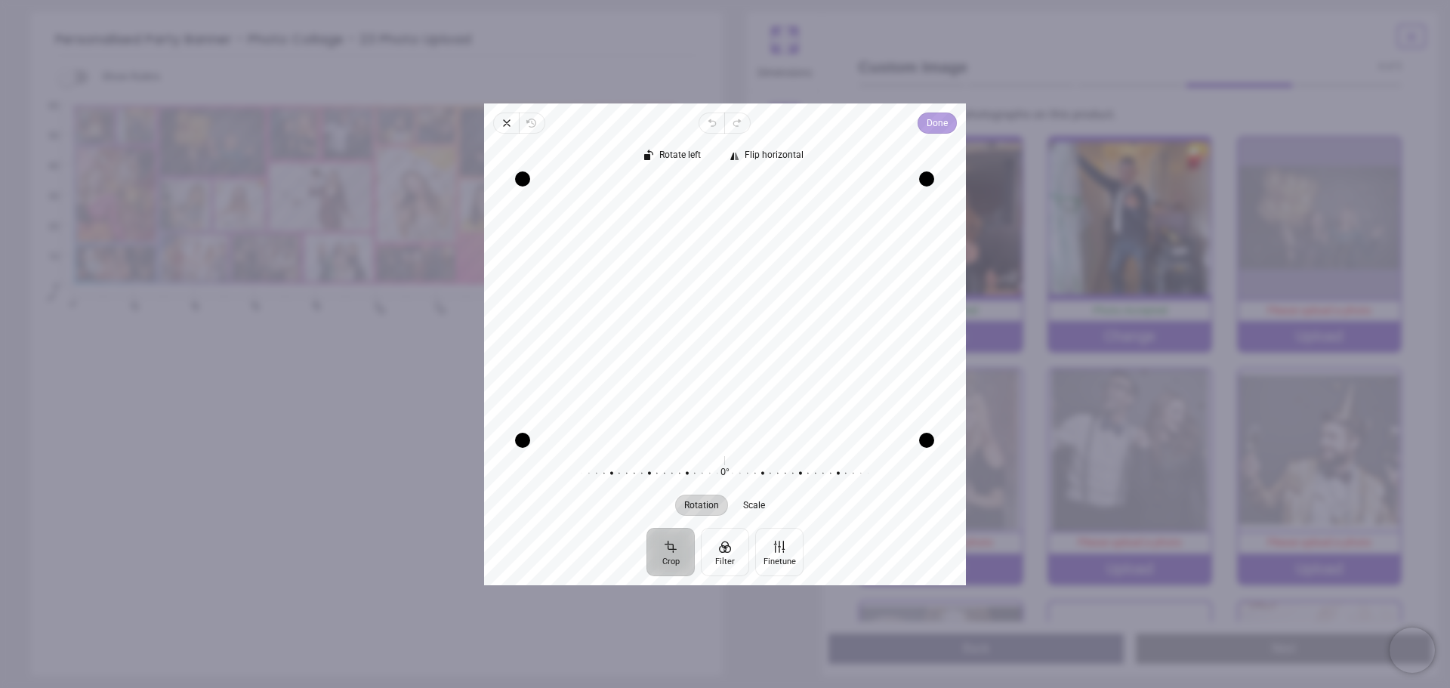
click at [932, 118] on span "Done" at bounding box center [936, 123] width 21 height 18
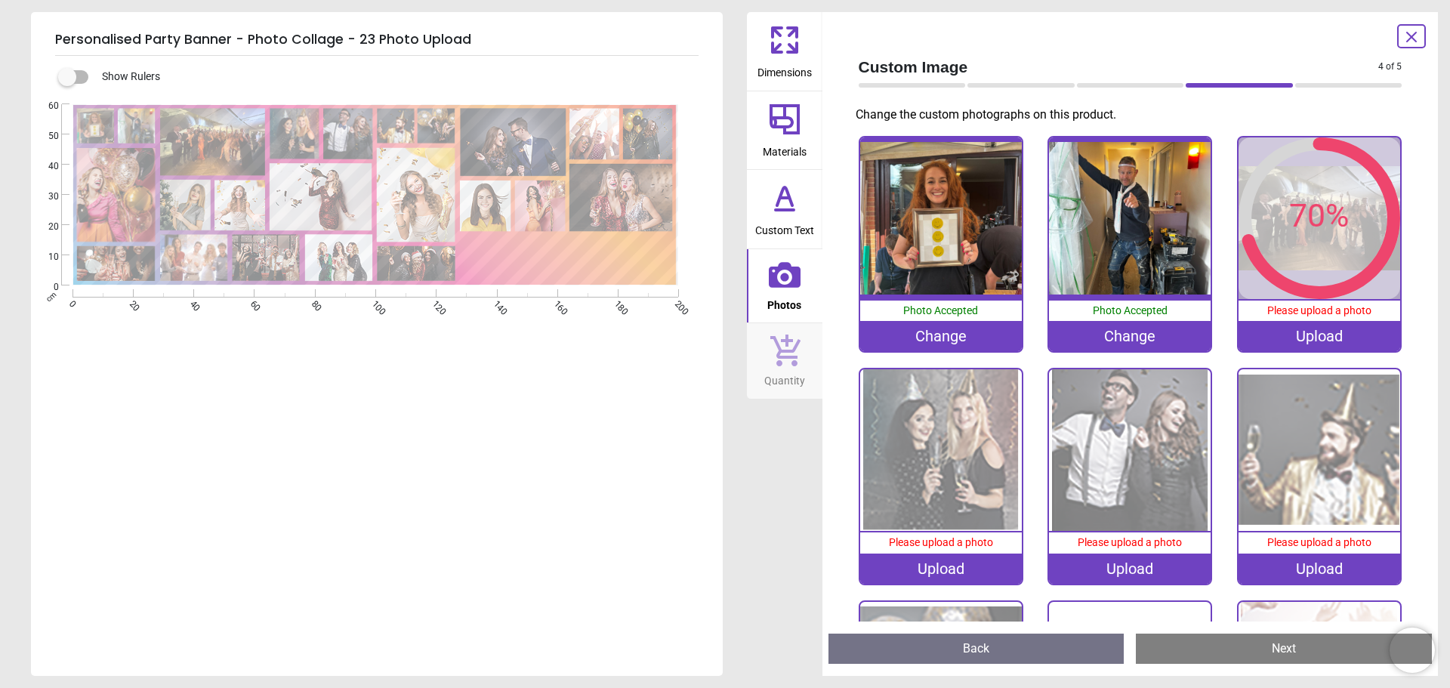
click at [937, 563] on div "Upload" at bounding box center [941, 568] width 162 height 30
